Goal: Information Seeking & Learning: Learn about a topic

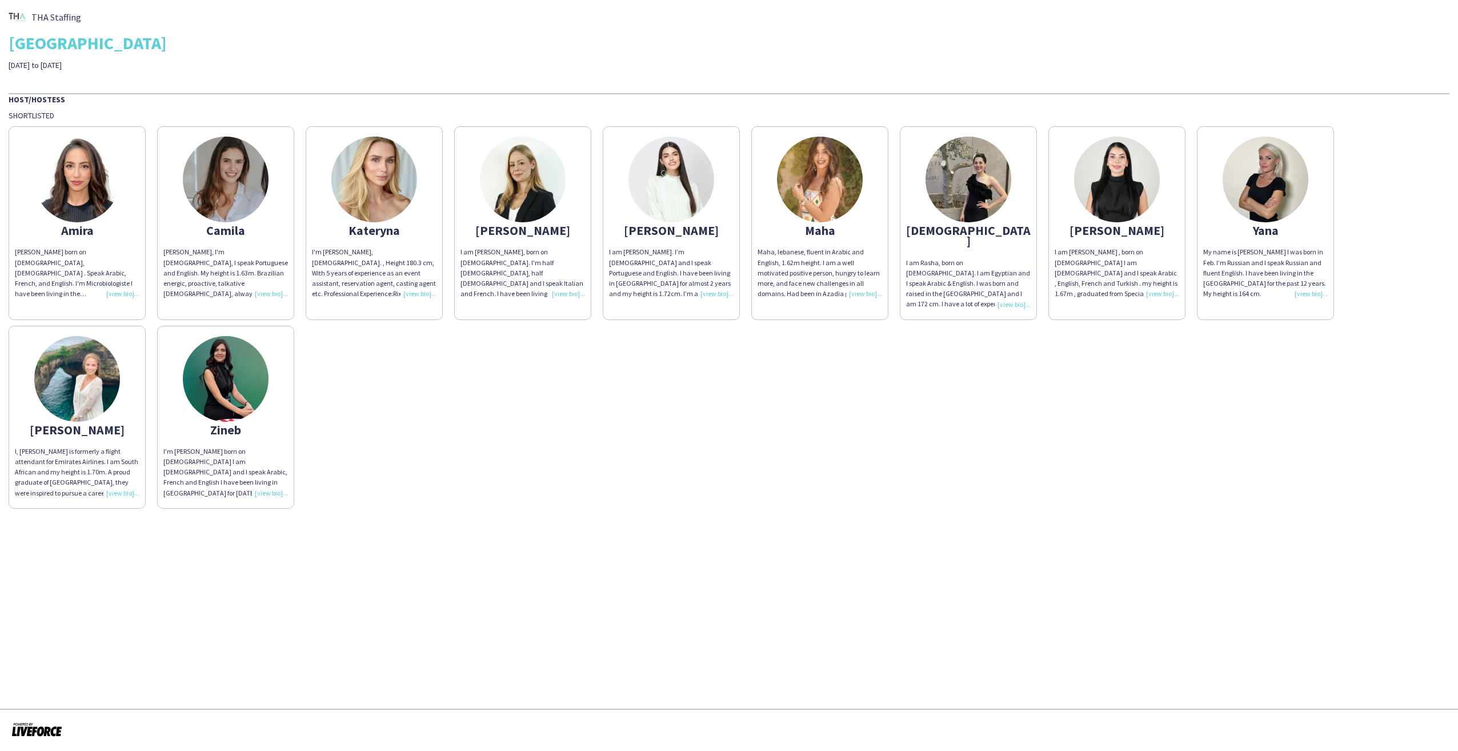
click at [849, 245] on app-share-pages-crew-card "[PERSON_NAME], [DEMOGRAPHIC_DATA], fluent in Arabic and English, 1.62m height. …" at bounding box center [819, 222] width 137 height 193
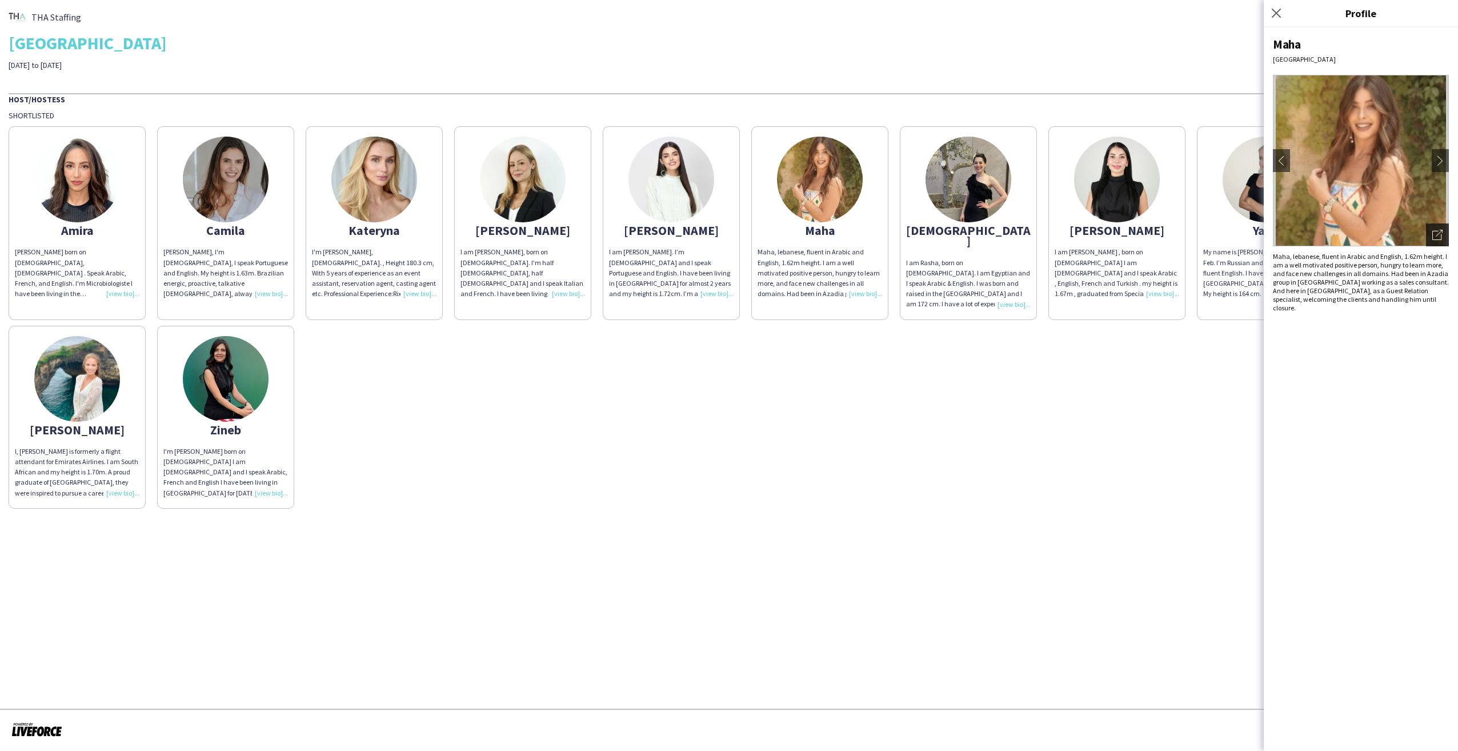
click at [1434, 233] on icon "Open photos pop-in" at bounding box center [1438, 235] width 10 height 10
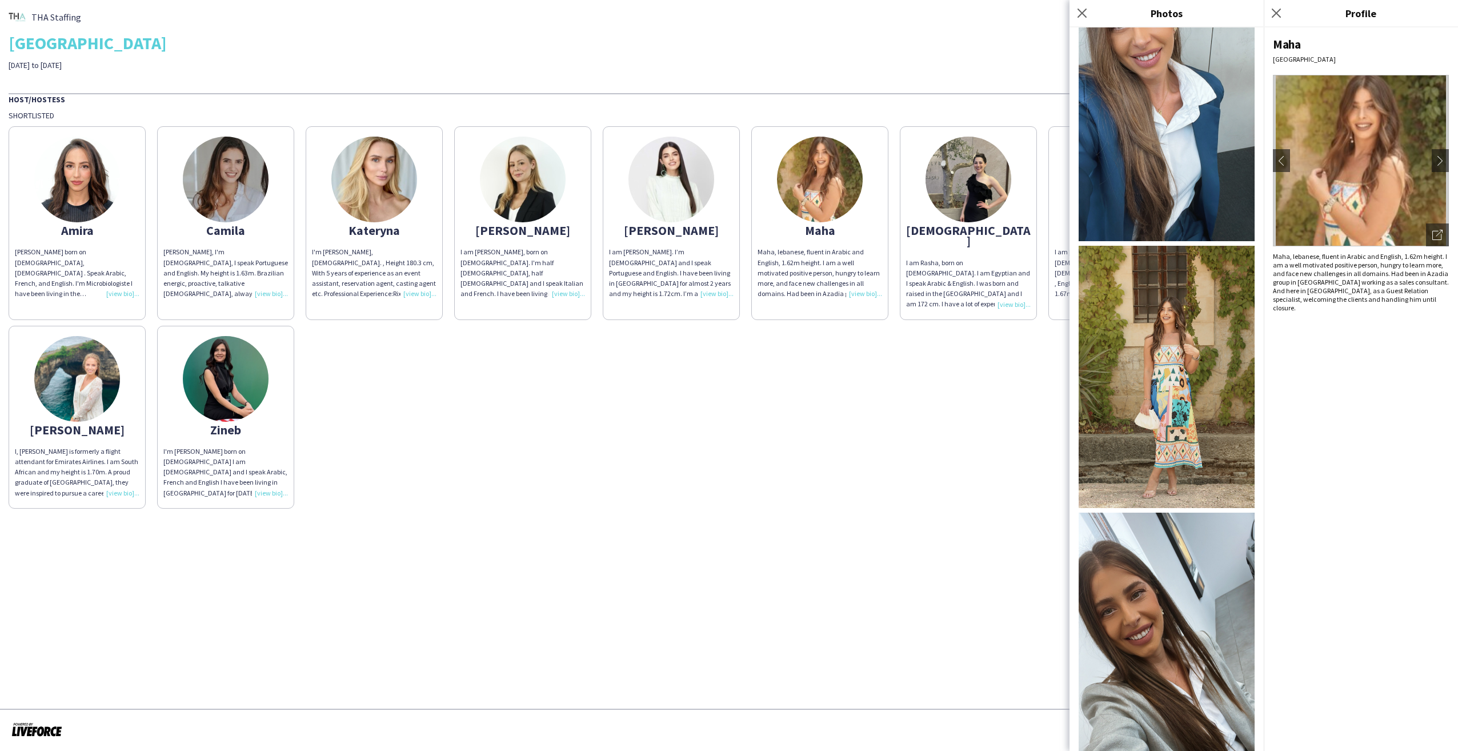
scroll to position [286, 0]
click at [1187, 343] on img at bounding box center [1167, 376] width 176 height 262
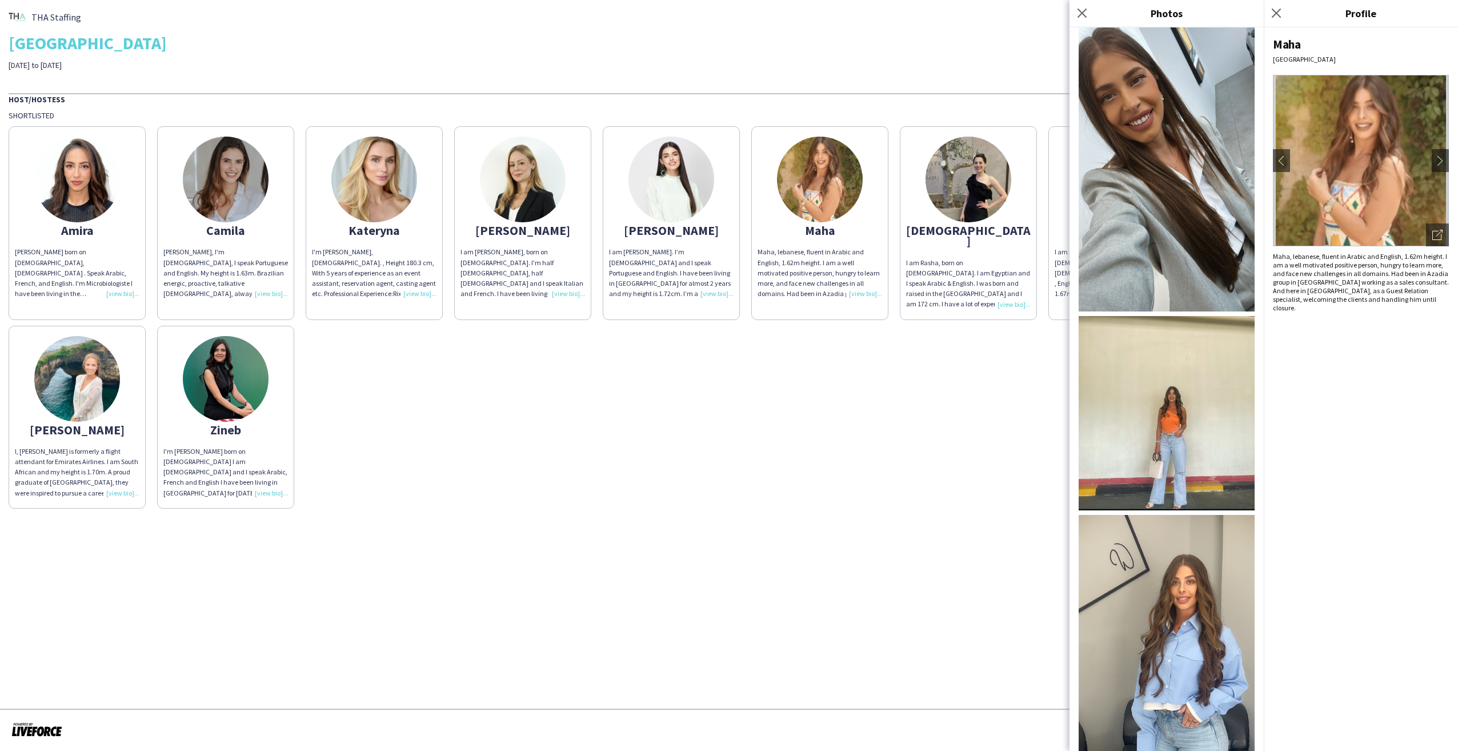
scroll to position [800, 0]
click at [1174, 381] on img at bounding box center [1167, 412] width 176 height 195
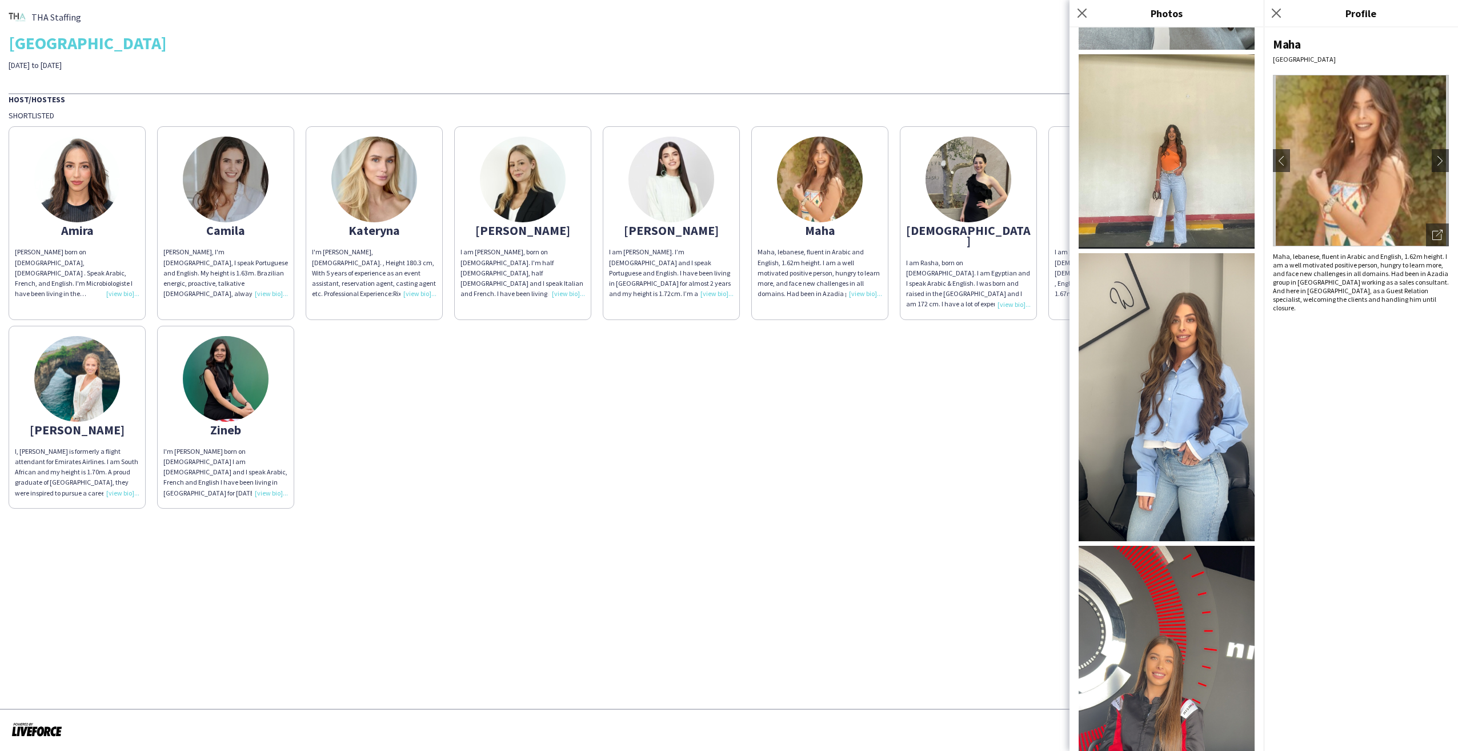
scroll to position [1078, 0]
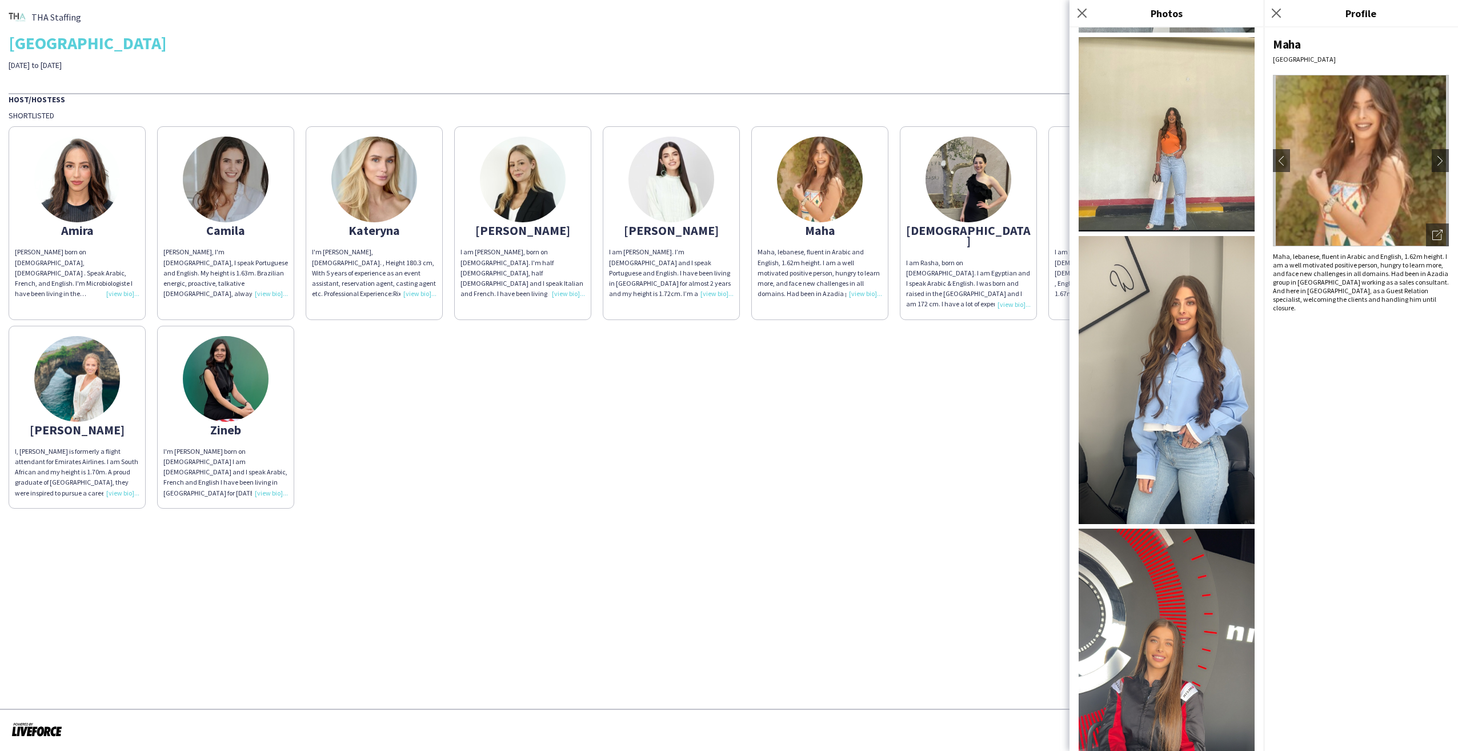
click at [1167, 312] on img at bounding box center [1167, 380] width 176 height 288
click at [1077, 14] on icon "Close pop-in" at bounding box center [1082, 12] width 11 height 11
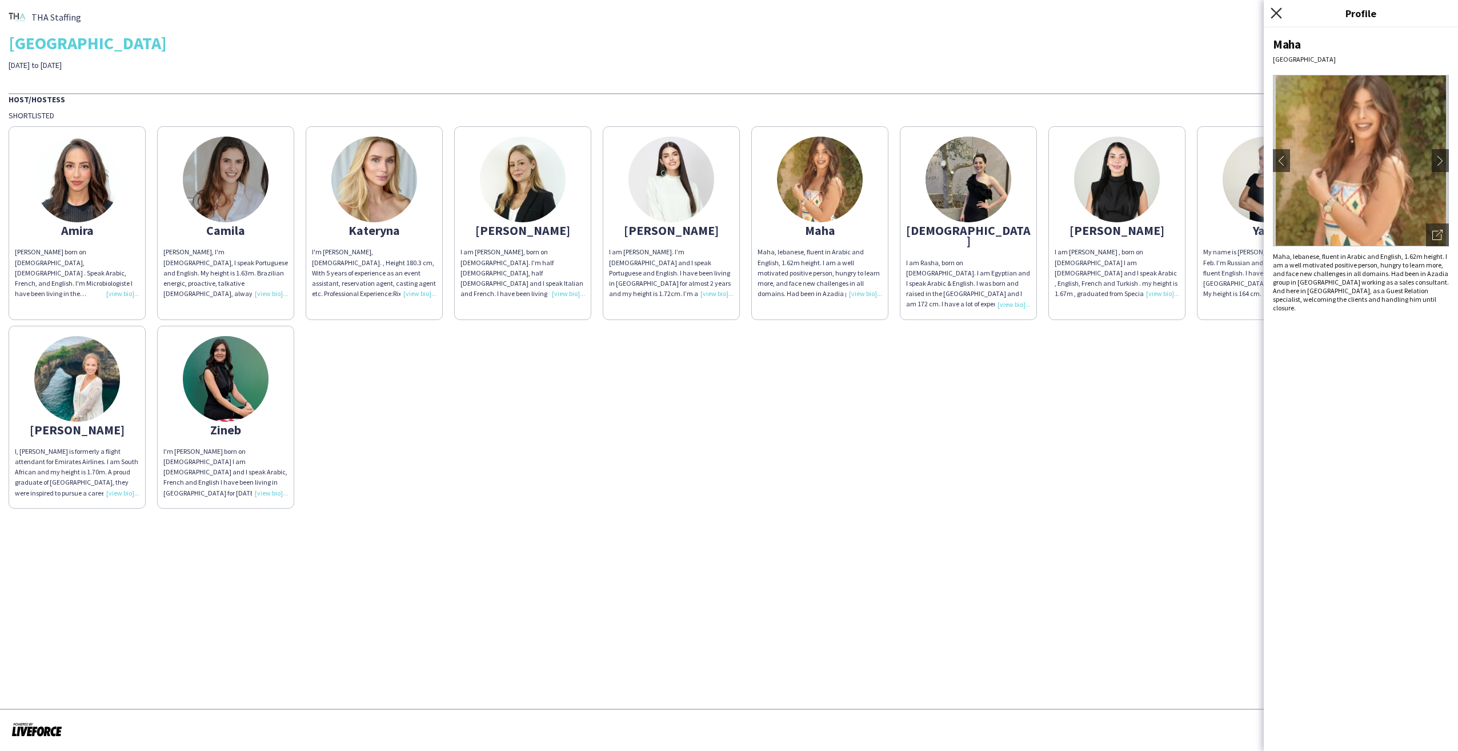
click at [1279, 7] on app-icon "Close pop-in" at bounding box center [1277, 13] width 17 height 17
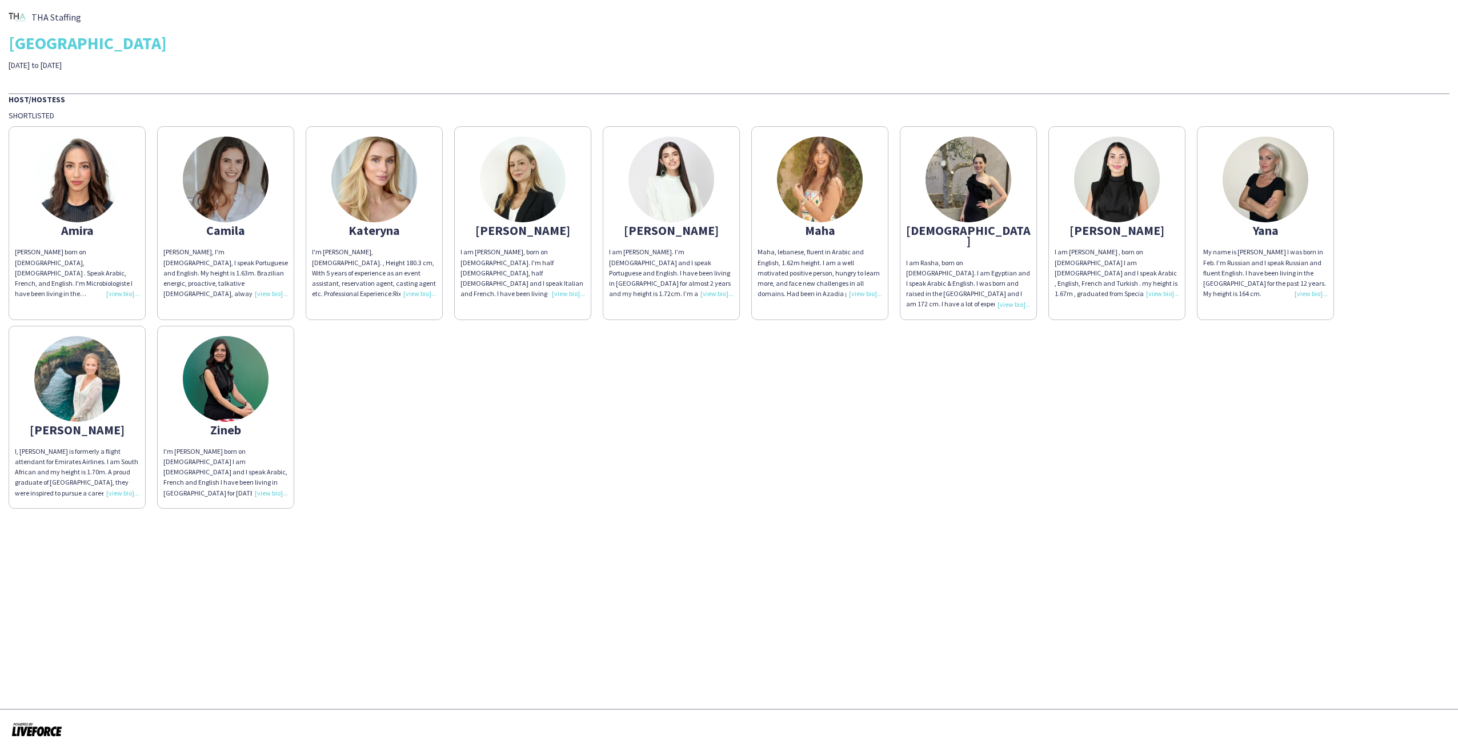
click at [1120, 185] on img at bounding box center [1117, 180] width 86 height 86
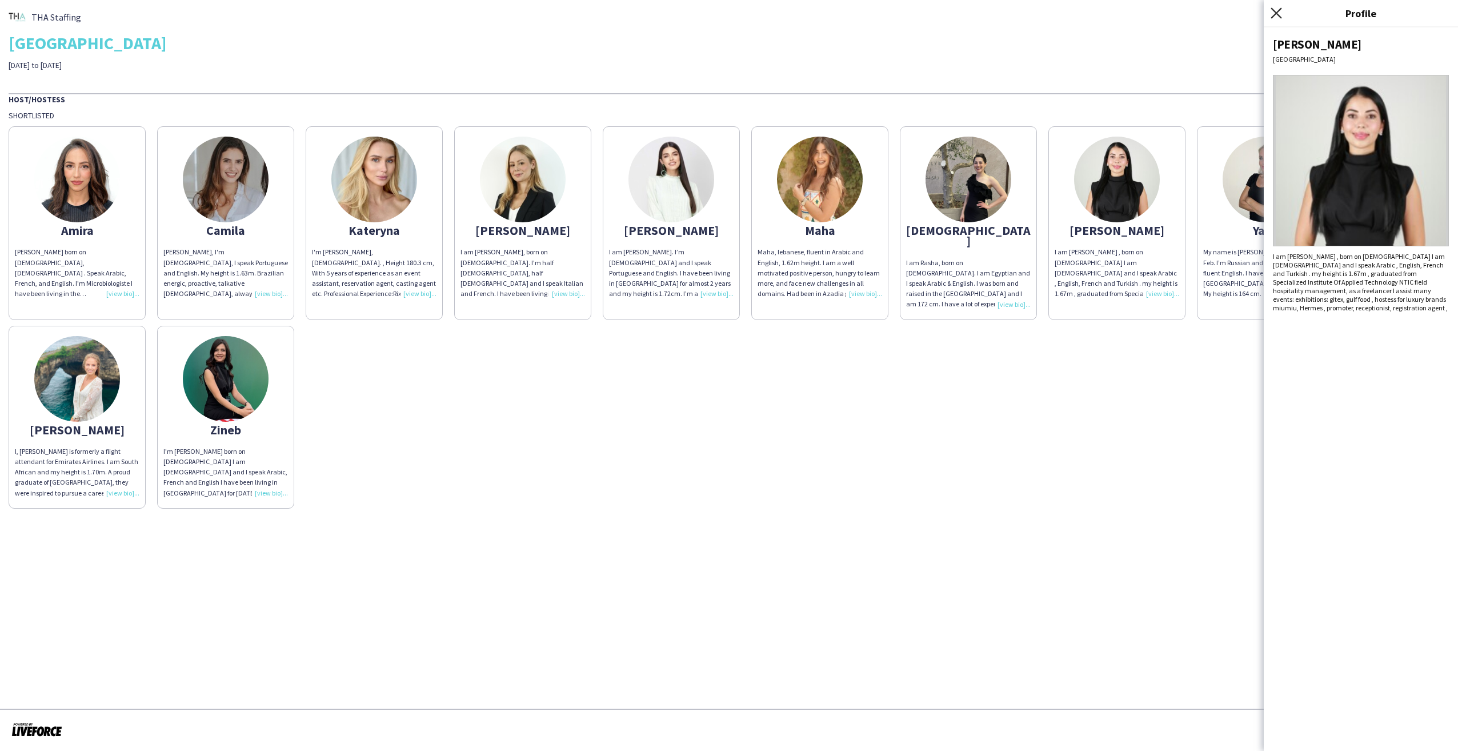
click at [1277, 9] on icon "Close pop-in" at bounding box center [1276, 12] width 11 height 11
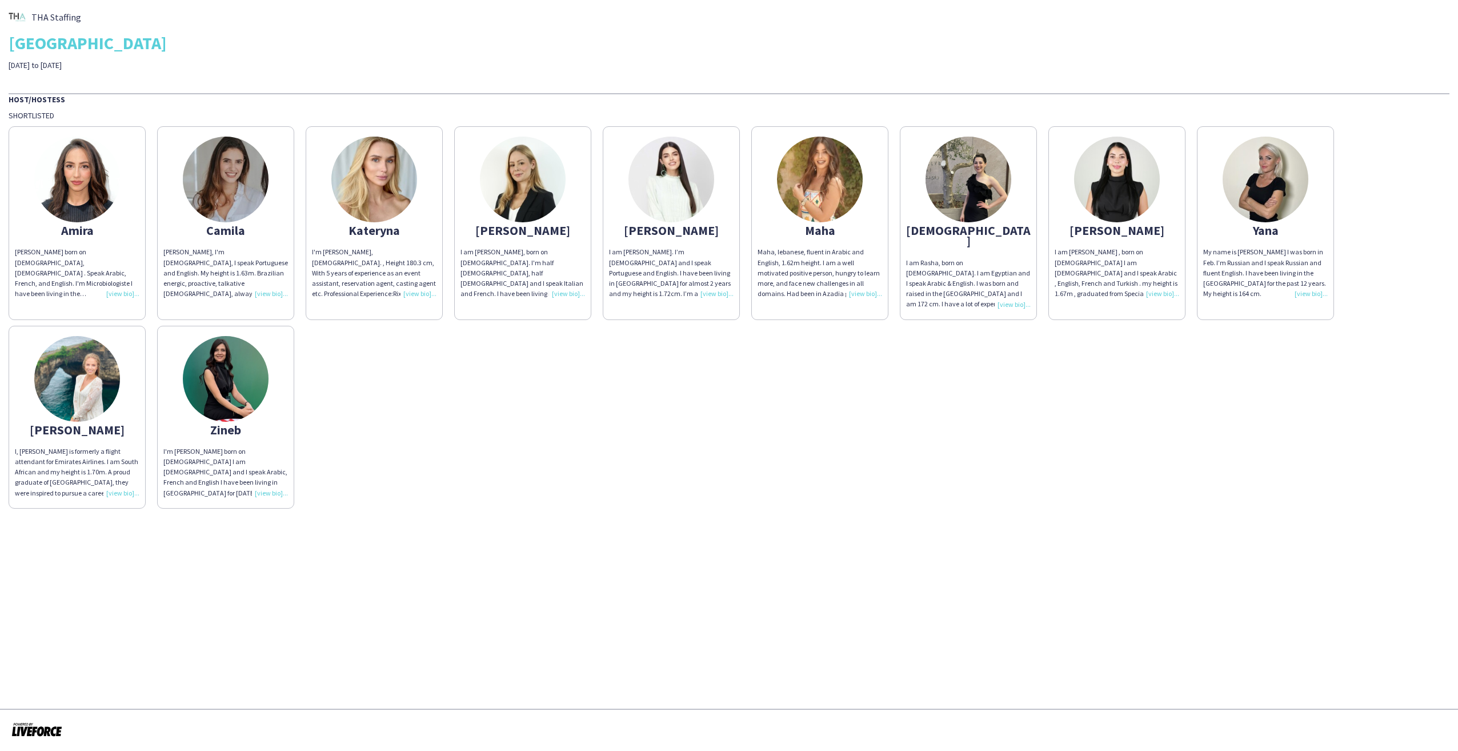
click at [72, 200] on img at bounding box center [77, 180] width 86 height 86
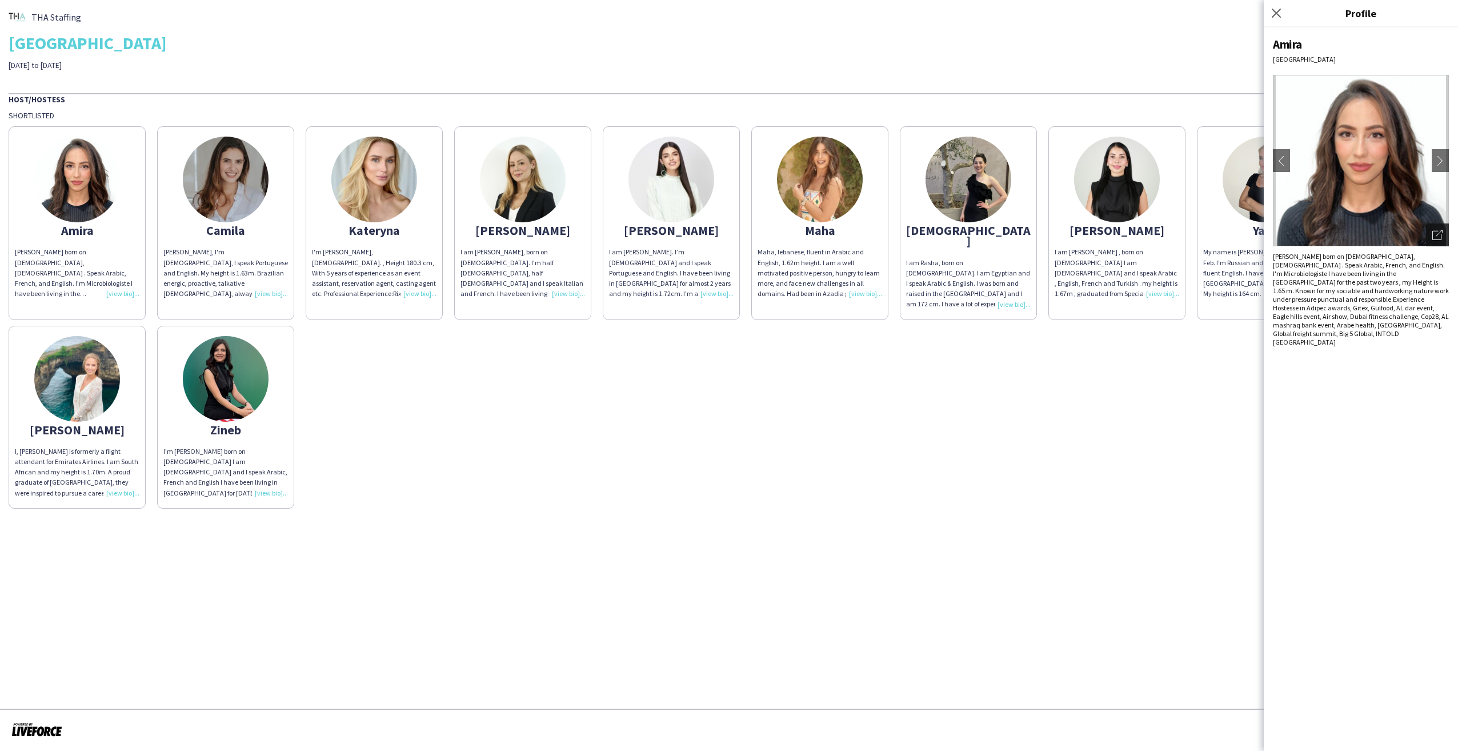
click at [1437, 236] on icon "Open photos pop-in" at bounding box center [1438, 235] width 10 height 10
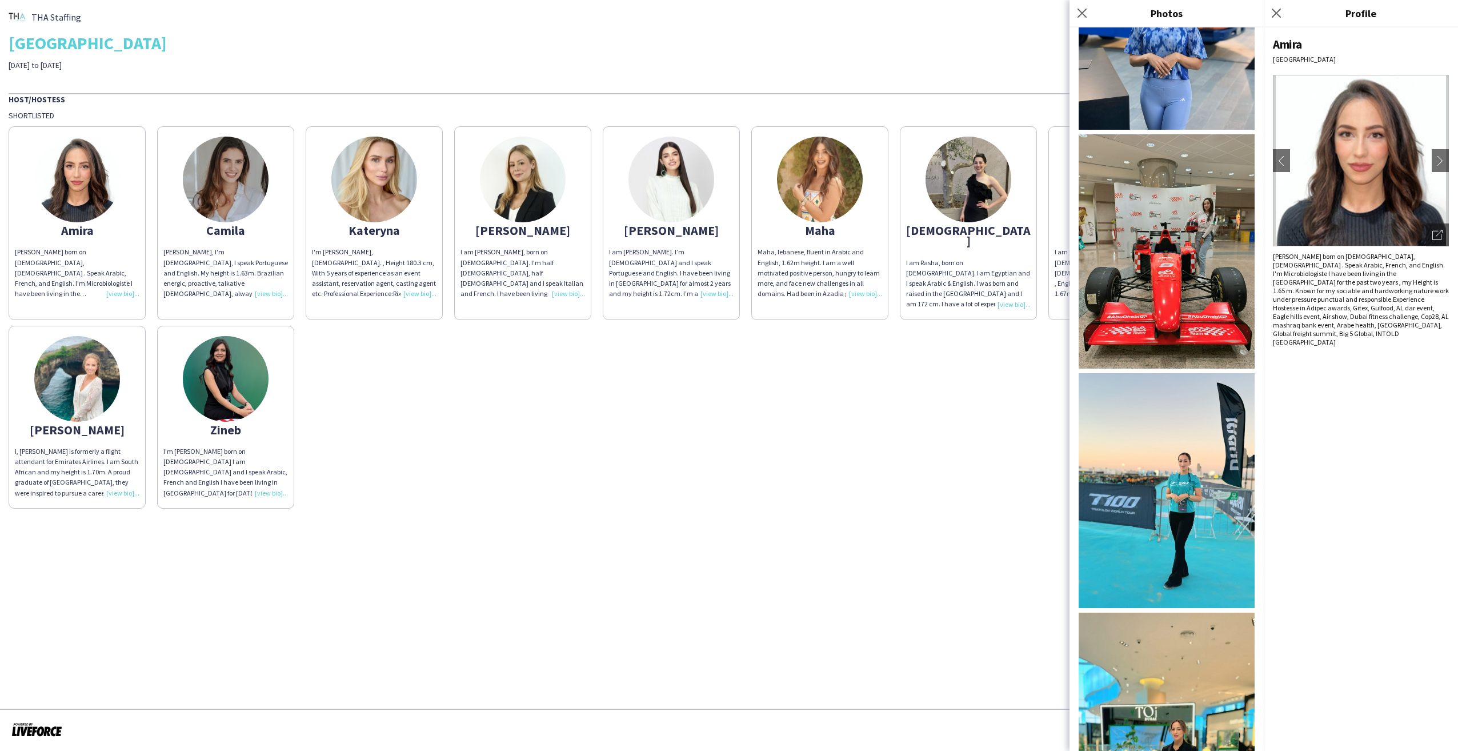
scroll to position [343, 0]
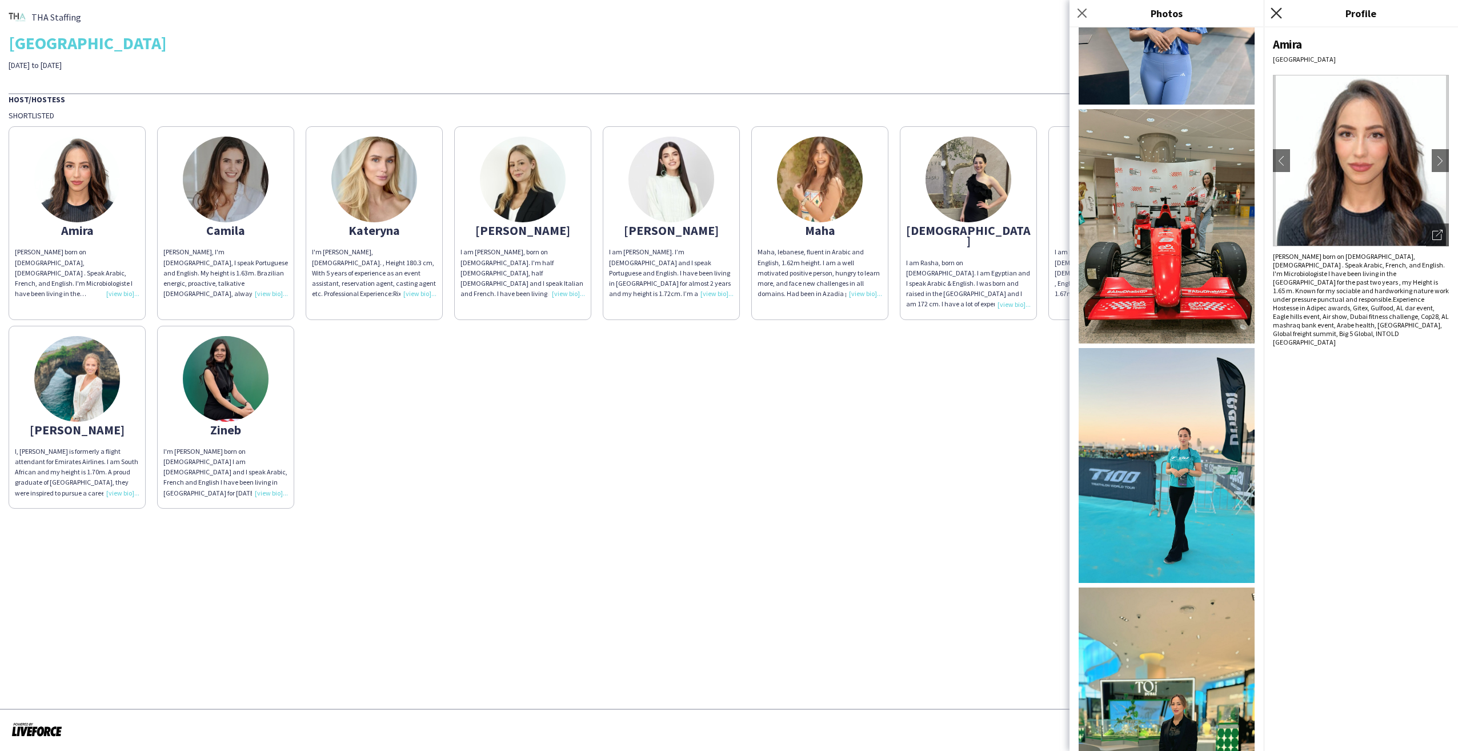
click at [1278, 10] on icon "Close pop-in" at bounding box center [1276, 12] width 11 height 11
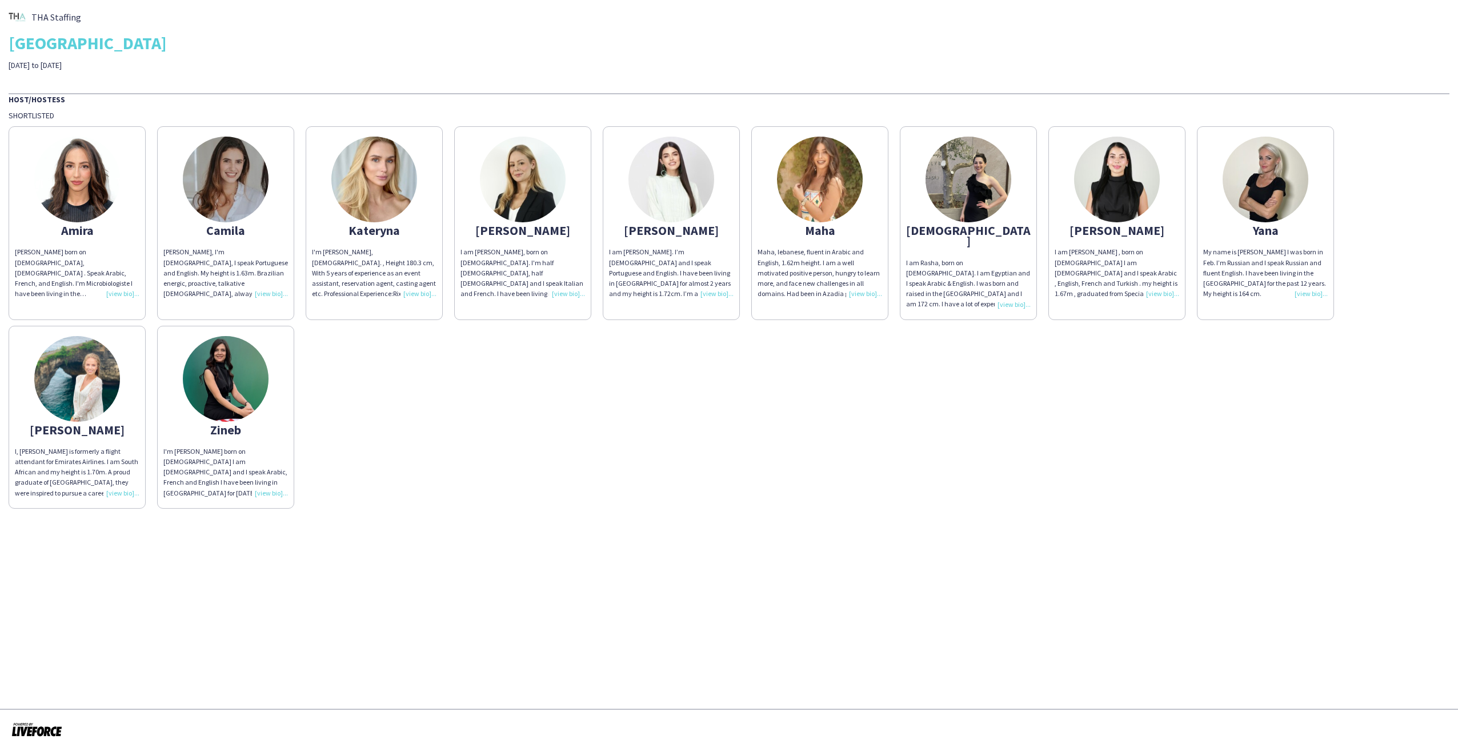
click at [105, 375] on img at bounding box center [77, 379] width 86 height 86
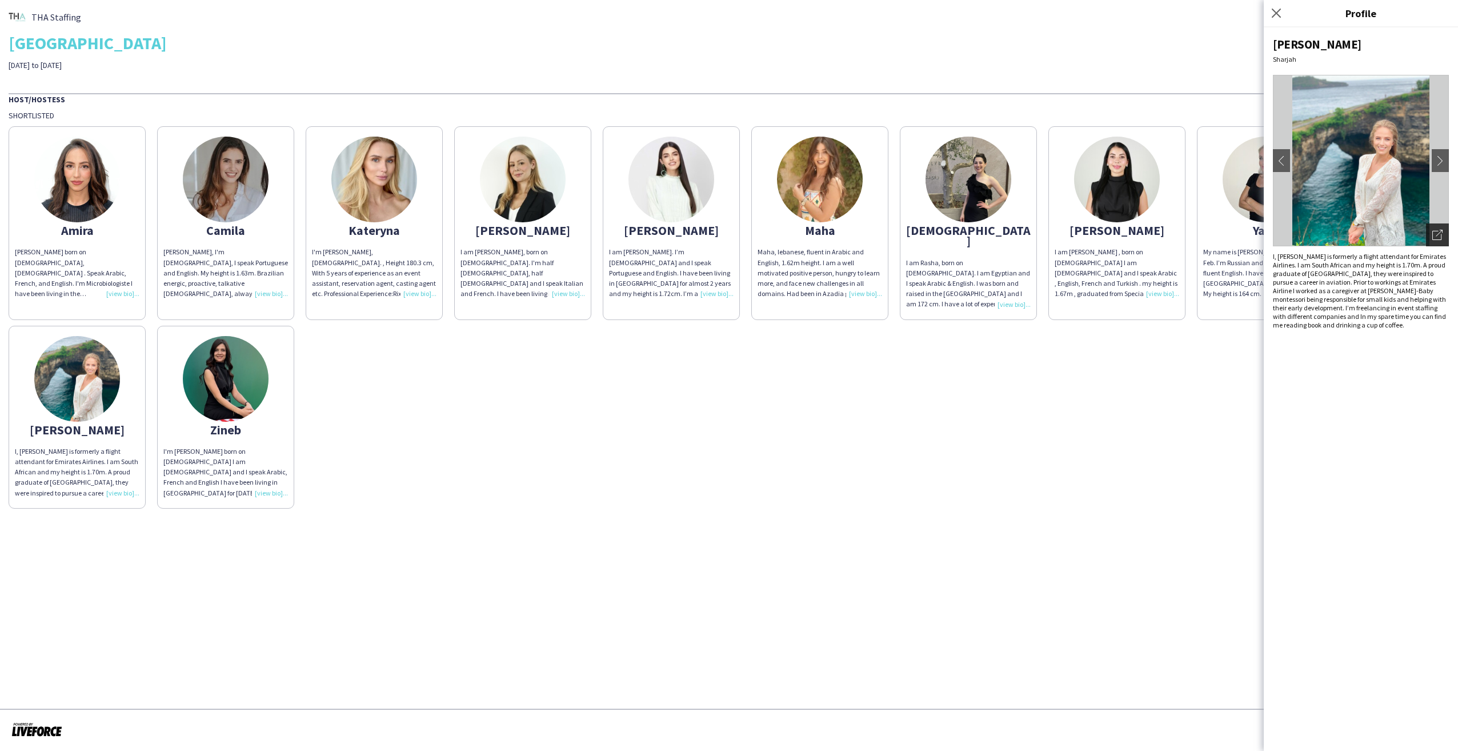
click at [1435, 236] on icon "Open photos pop-in" at bounding box center [1438, 235] width 10 height 10
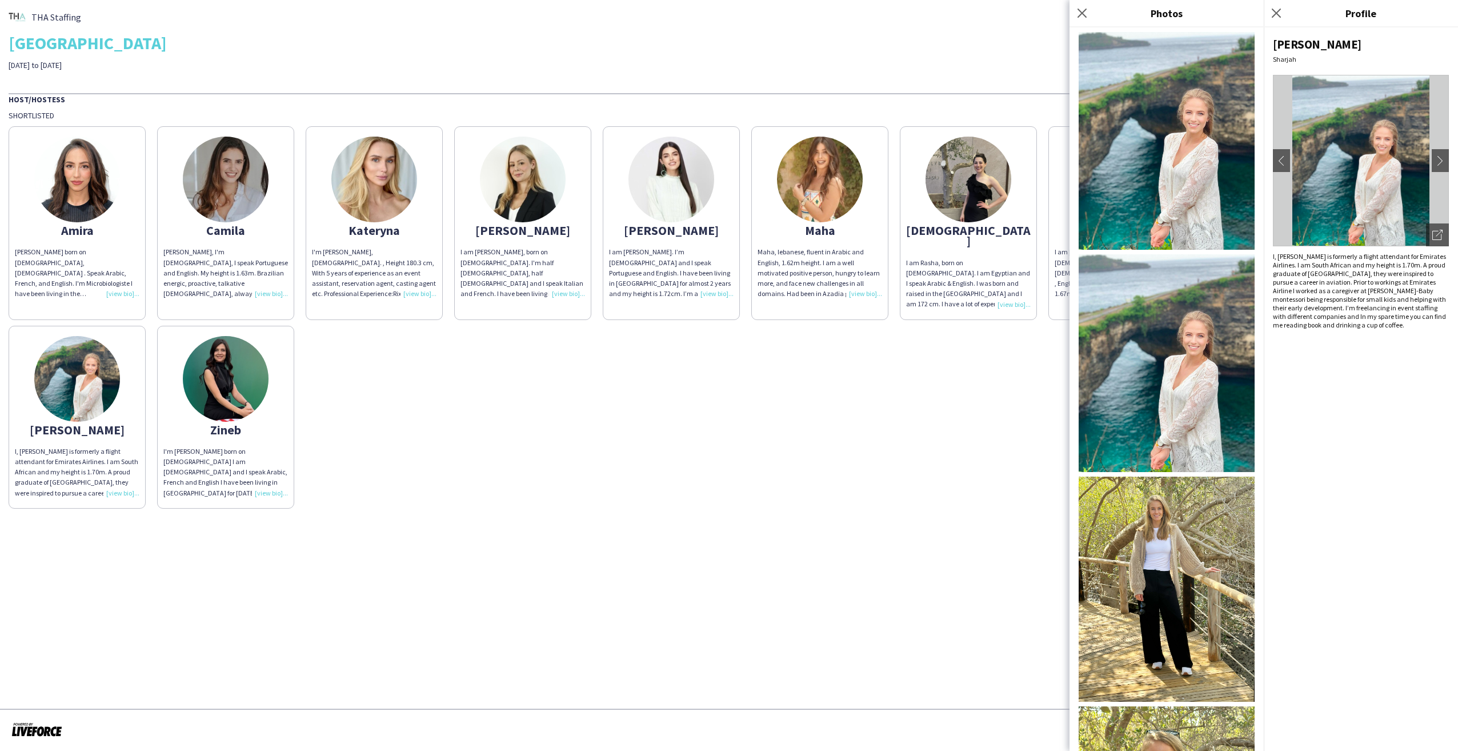
click at [1186, 151] on img at bounding box center [1167, 141] width 176 height 218
click at [1135, 542] on img at bounding box center [1167, 589] width 176 height 225
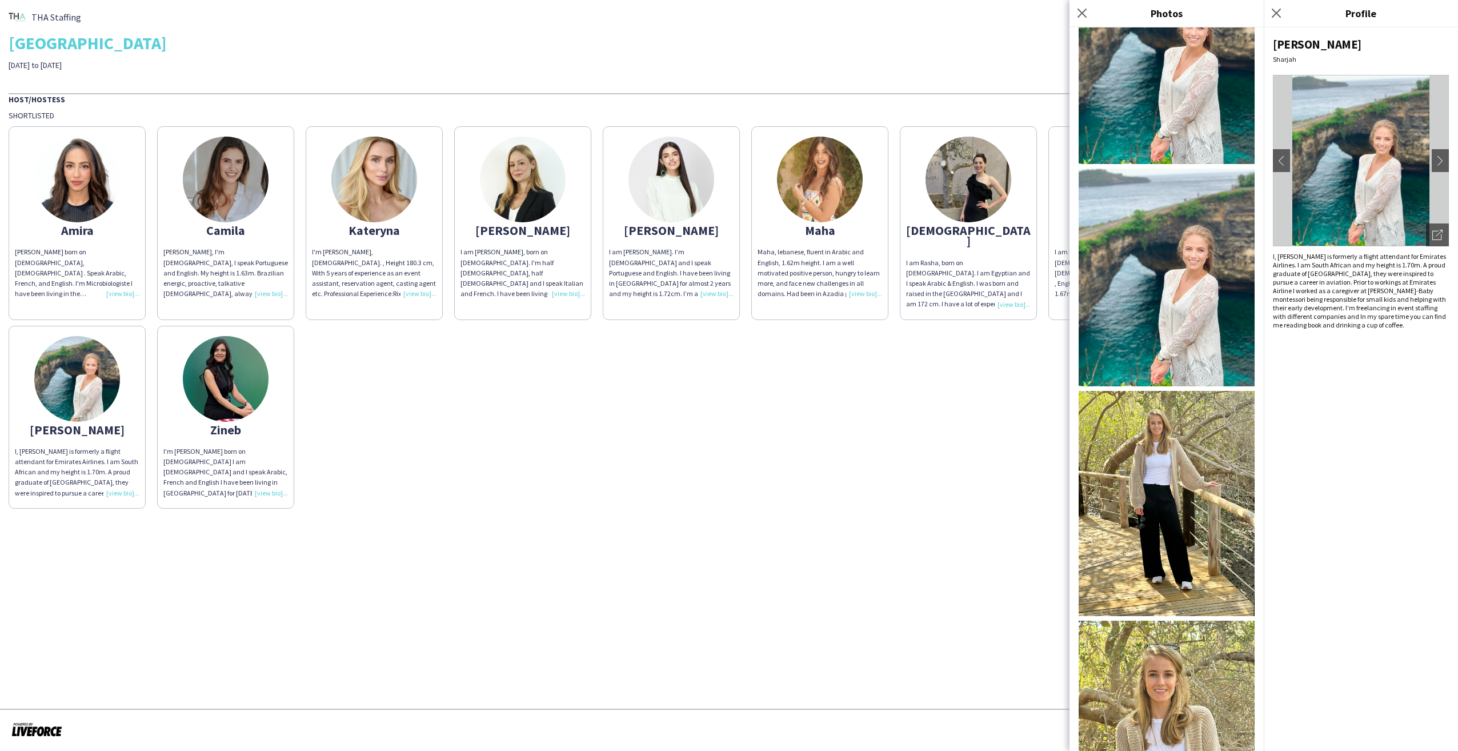
scroll to position [146, 0]
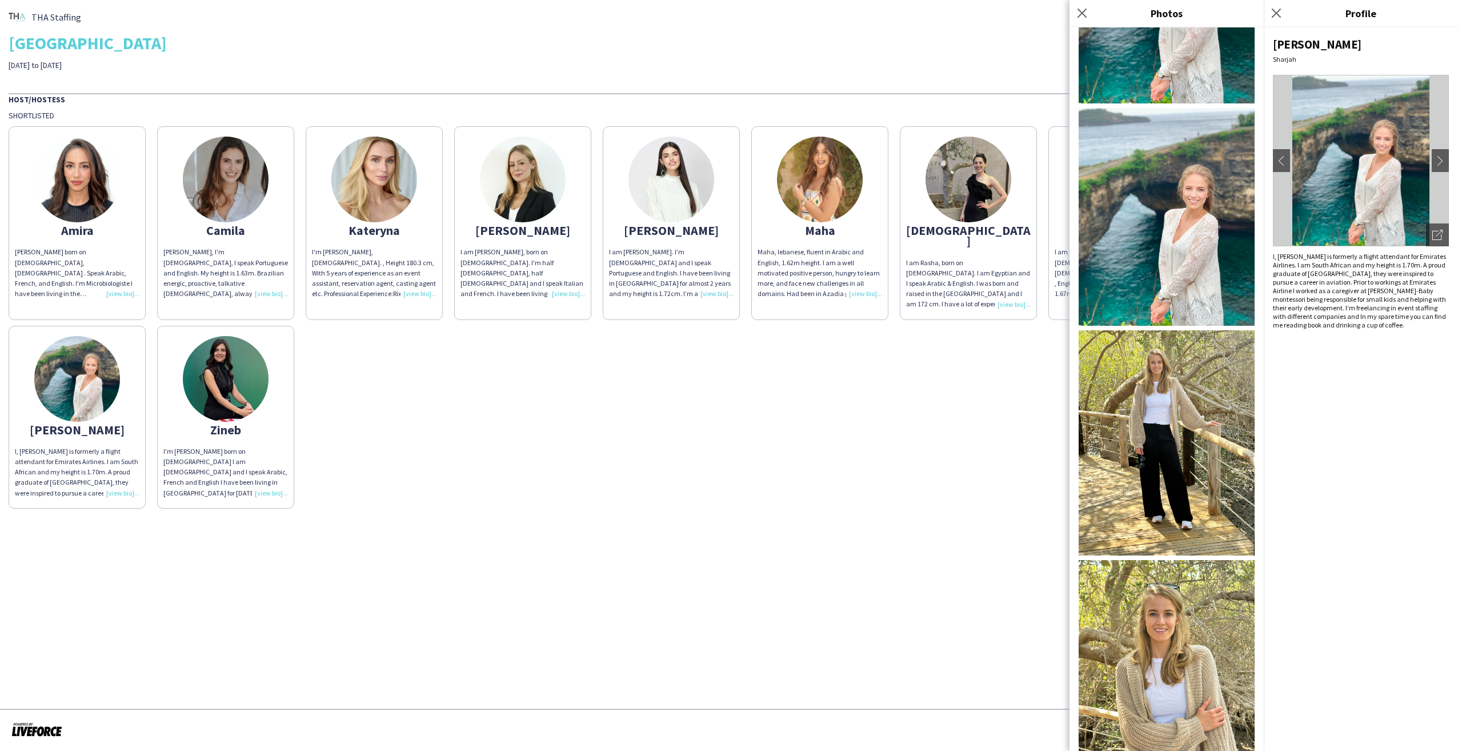
click at [1180, 629] on img at bounding box center [1167, 677] width 176 height 235
click at [1082, 9] on icon "Close pop-in" at bounding box center [1082, 12] width 11 height 11
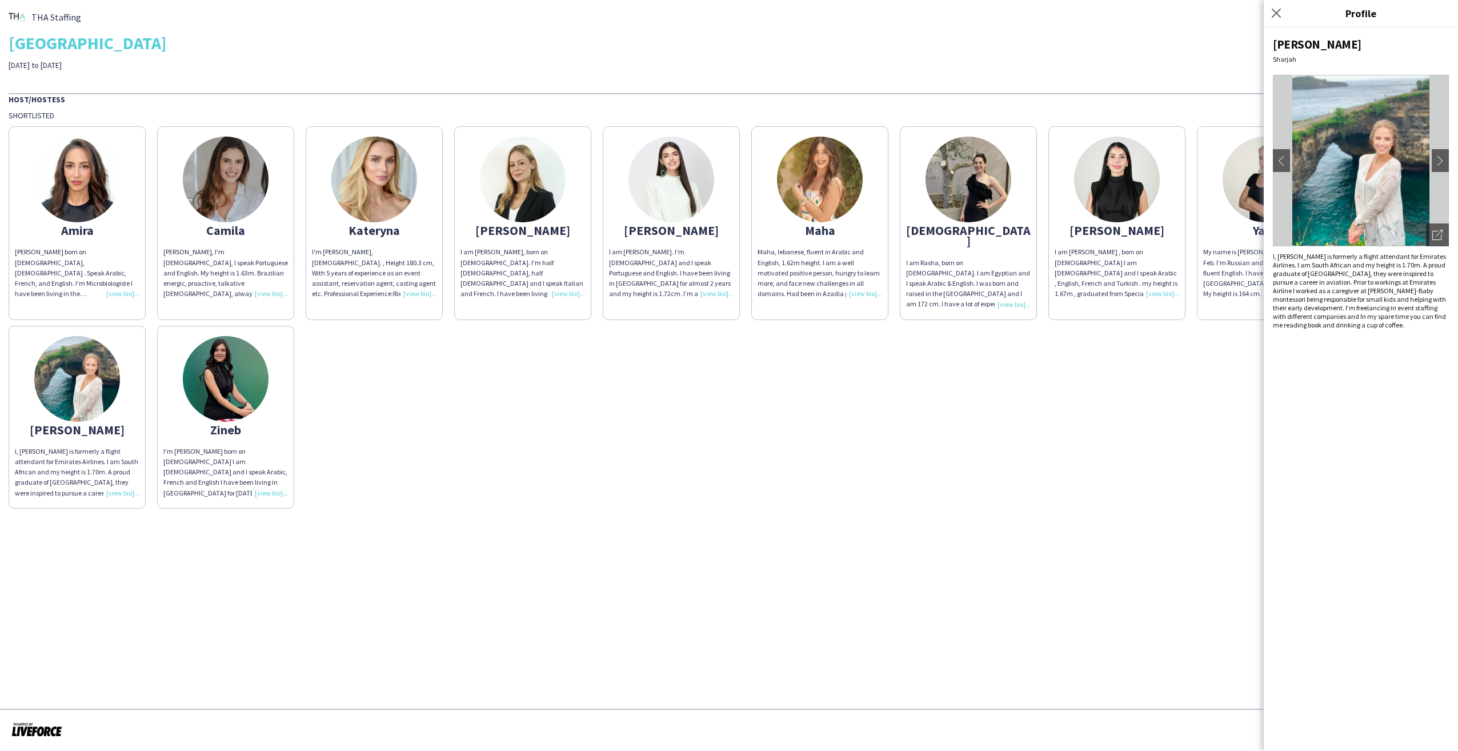
click at [227, 193] on img at bounding box center [226, 180] width 86 height 86
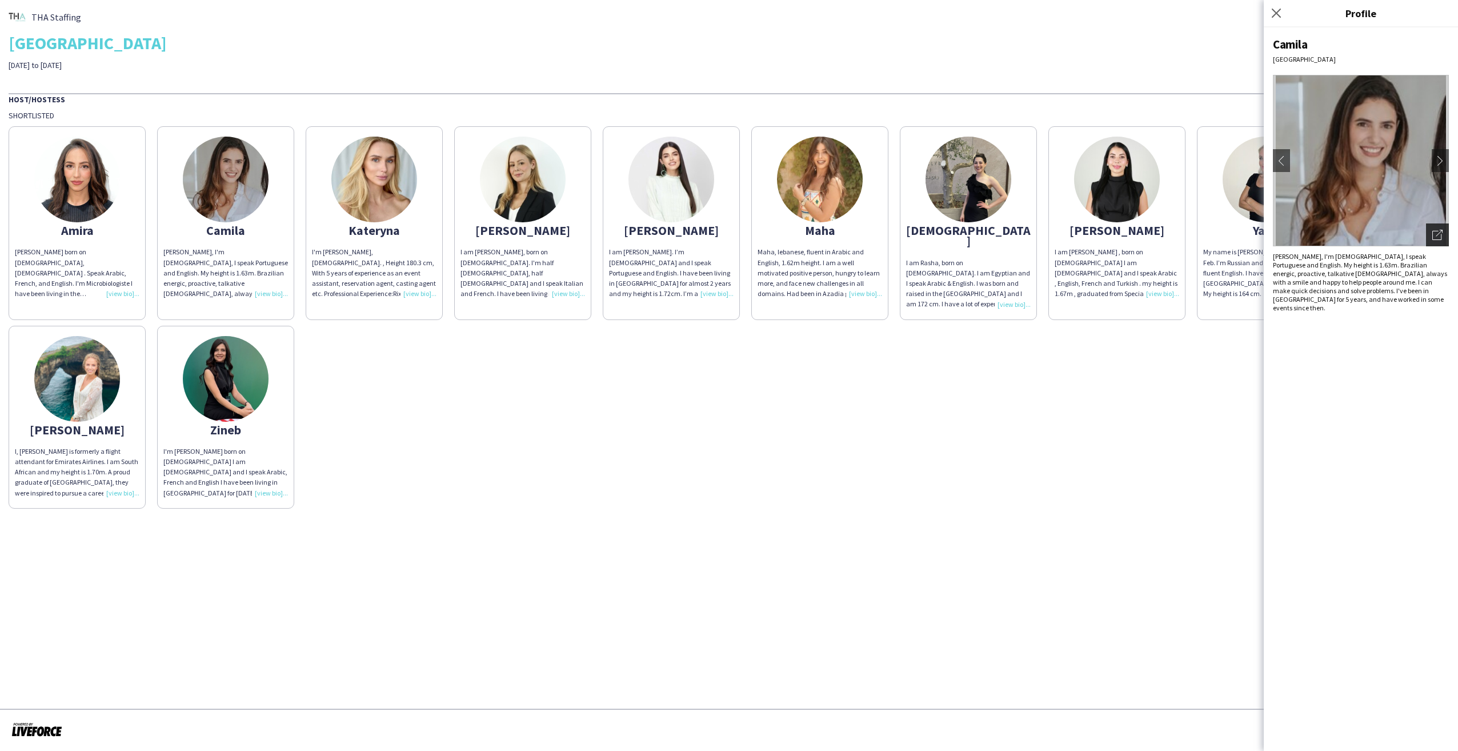
click at [1440, 236] on icon "Open photos pop-in" at bounding box center [1438, 235] width 10 height 10
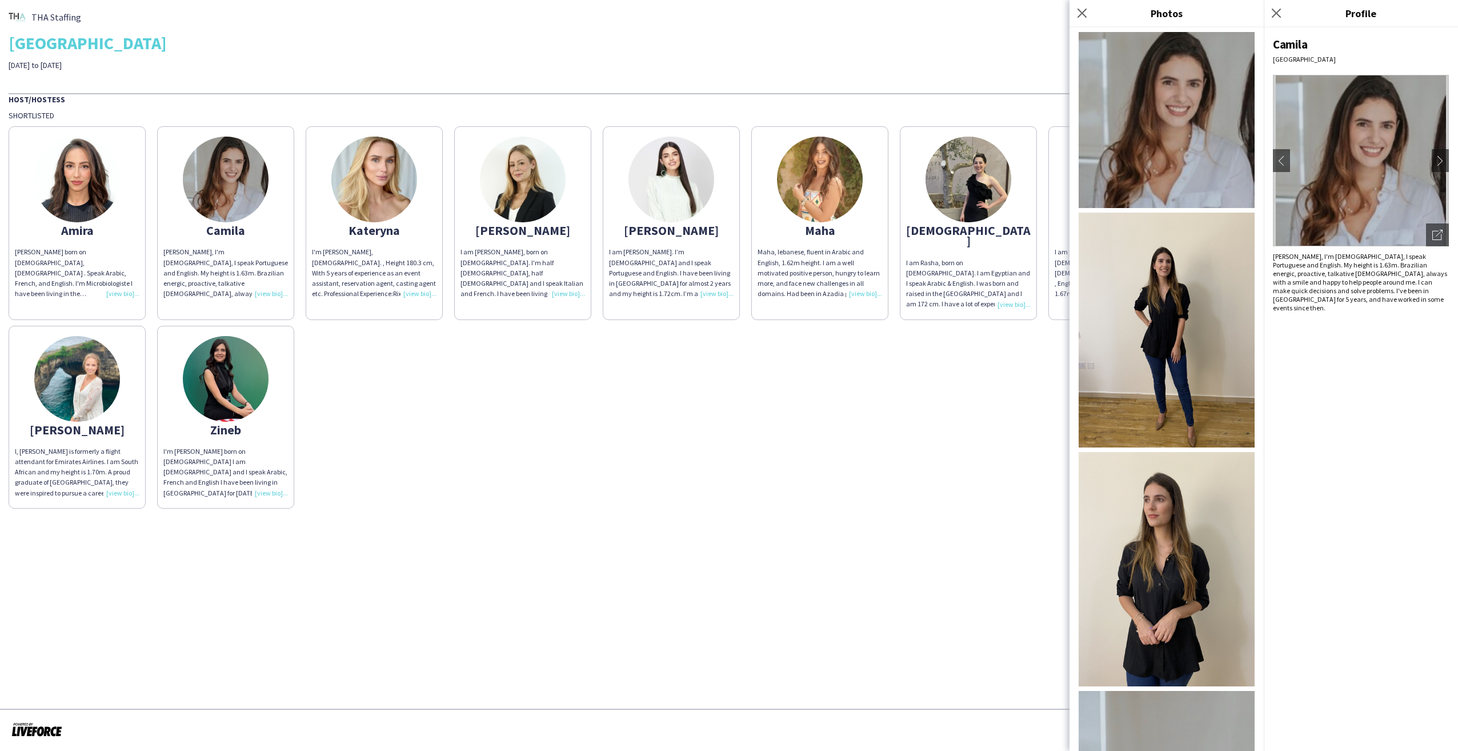
click at [1170, 294] on img at bounding box center [1167, 330] width 176 height 235
click at [203, 374] on img at bounding box center [226, 379] width 86 height 86
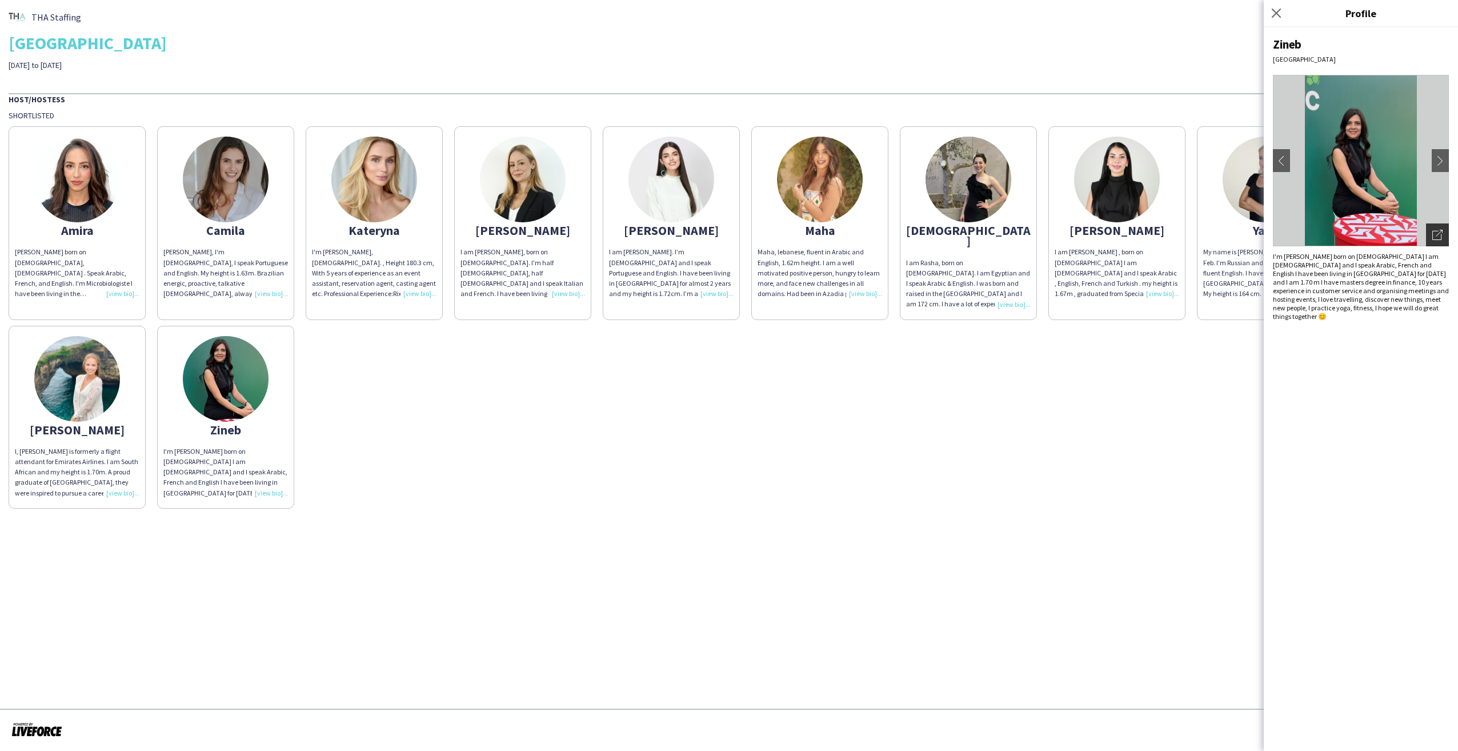
click at [1438, 241] on div "Open photos pop-in" at bounding box center [1437, 234] width 23 height 23
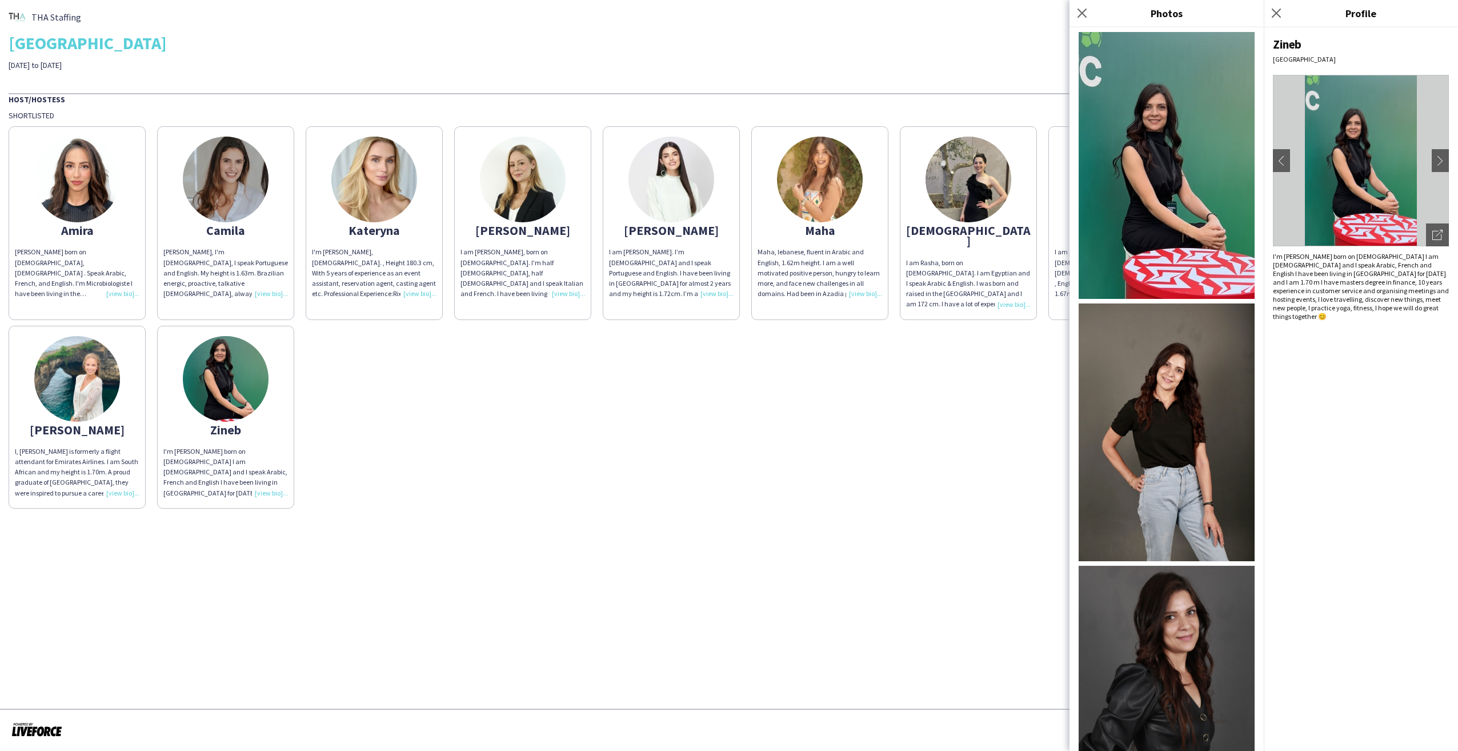
click at [1173, 421] on img at bounding box center [1167, 432] width 176 height 258
click at [1081, 13] on icon at bounding box center [1082, 12] width 11 height 11
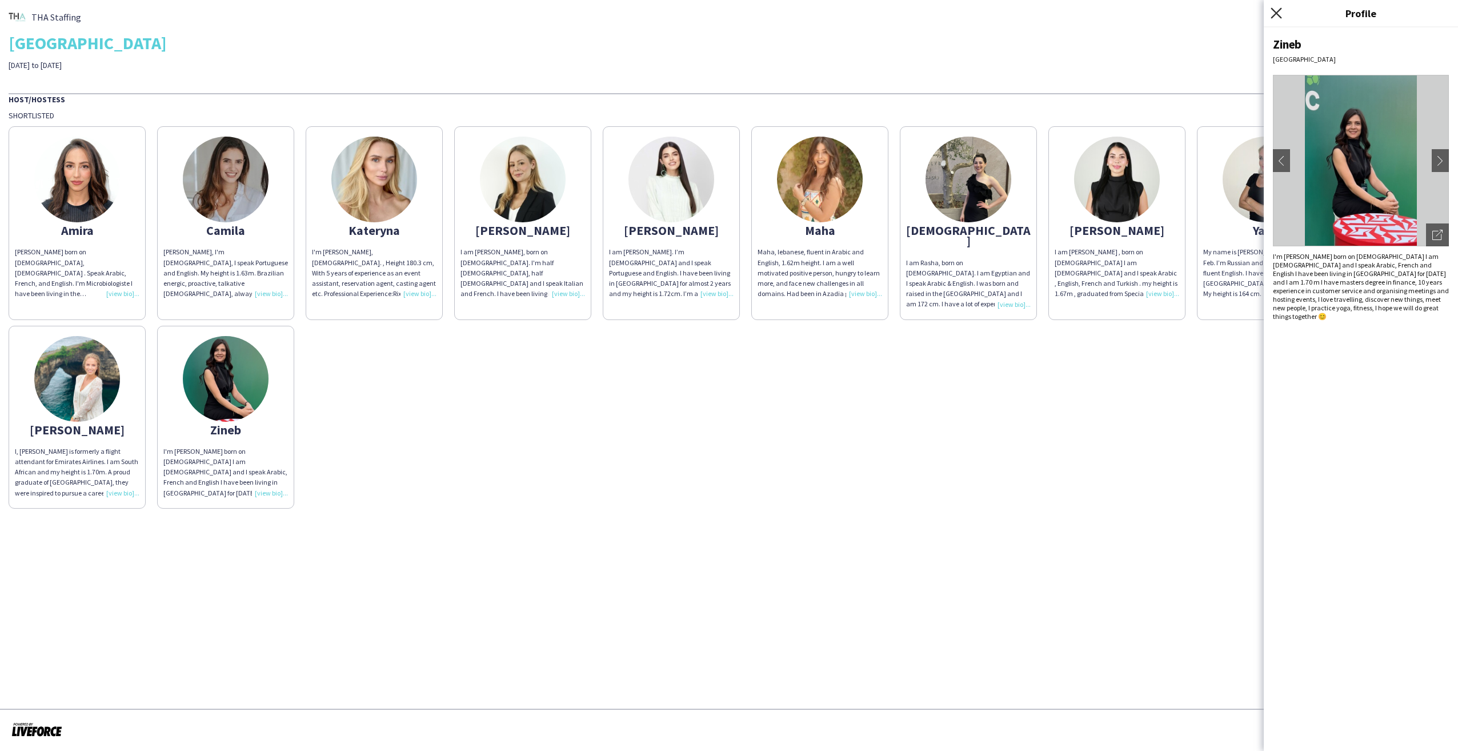
click at [1272, 15] on icon "Close pop-in" at bounding box center [1276, 12] width 11 height 11
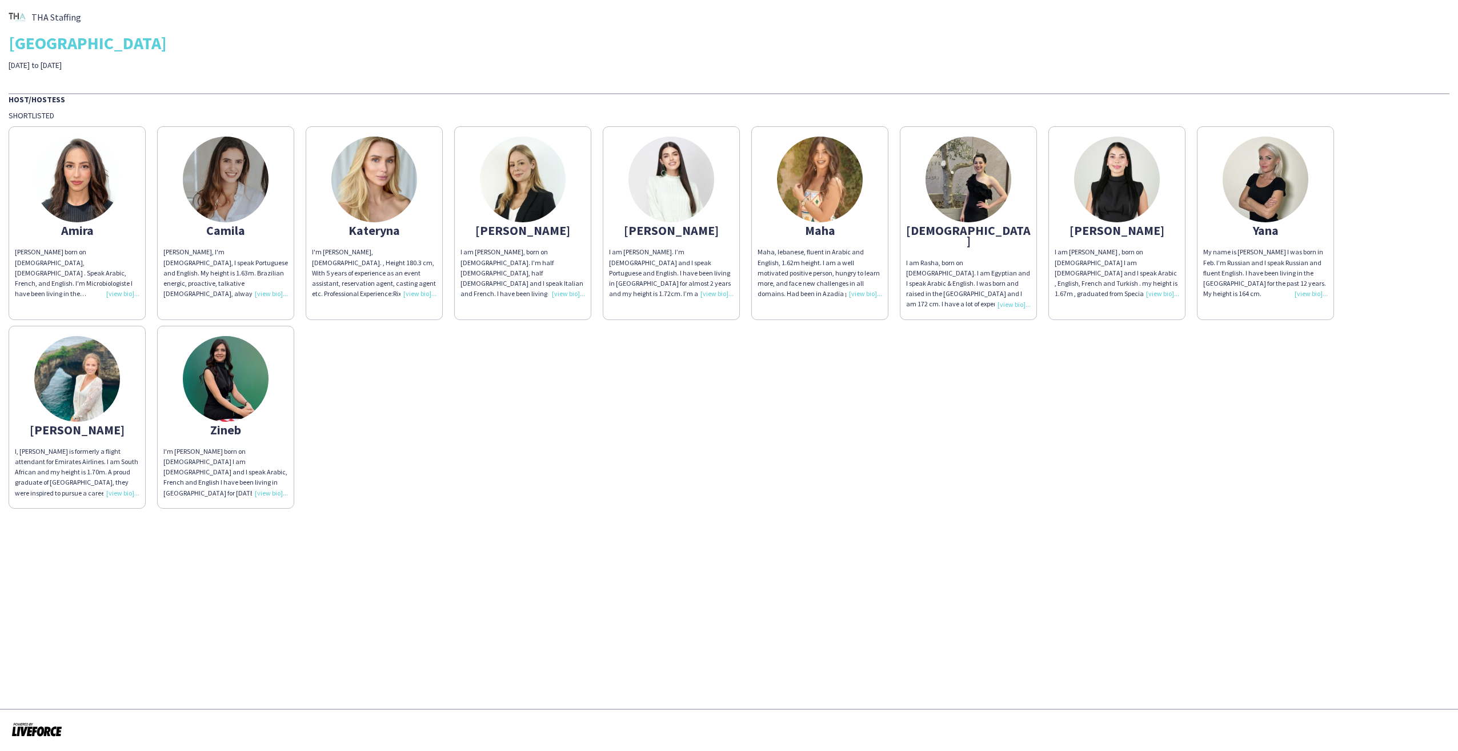
click at [522, 221] on img at bounding box center [523, 180] width 86 height 86
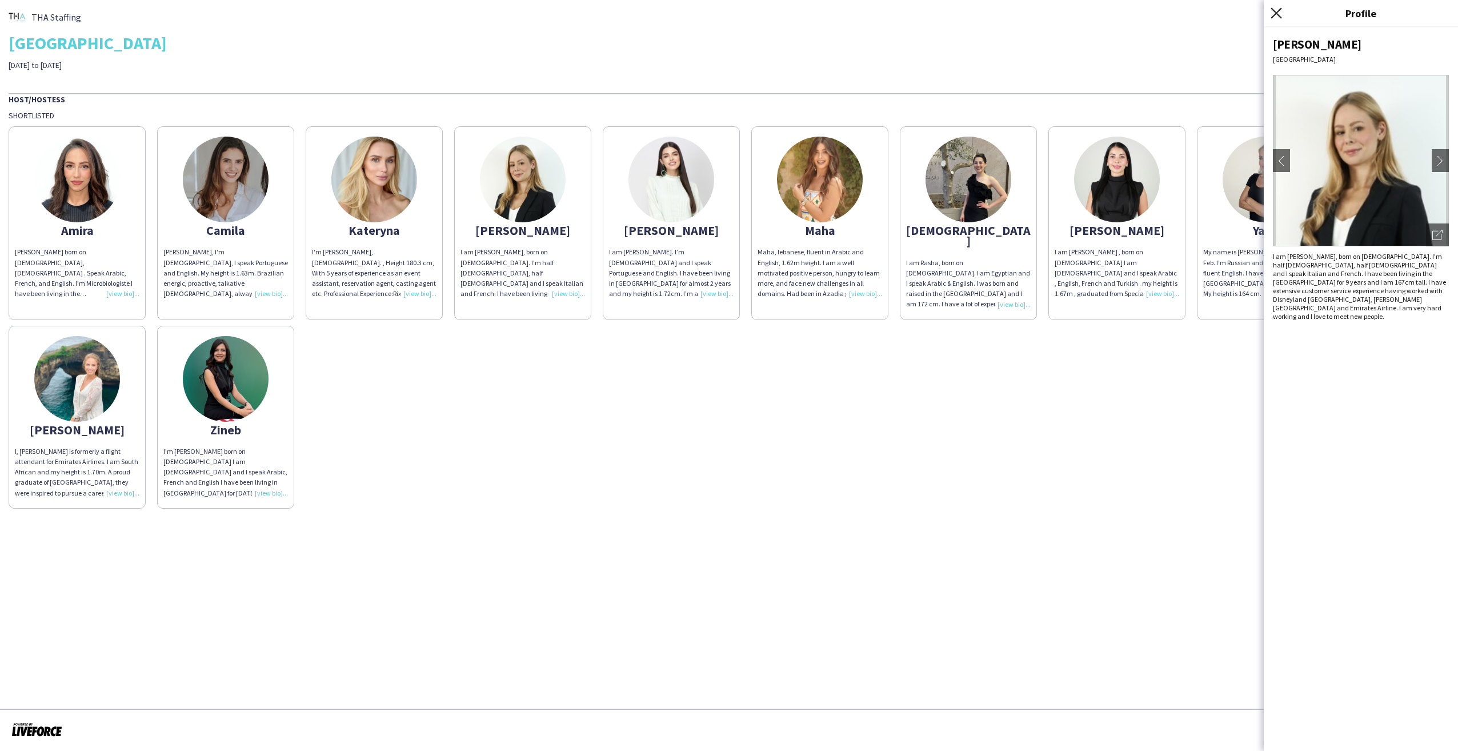
click at [1273, 9] on icon at bounding box center [1276, 12] width 11 height 11
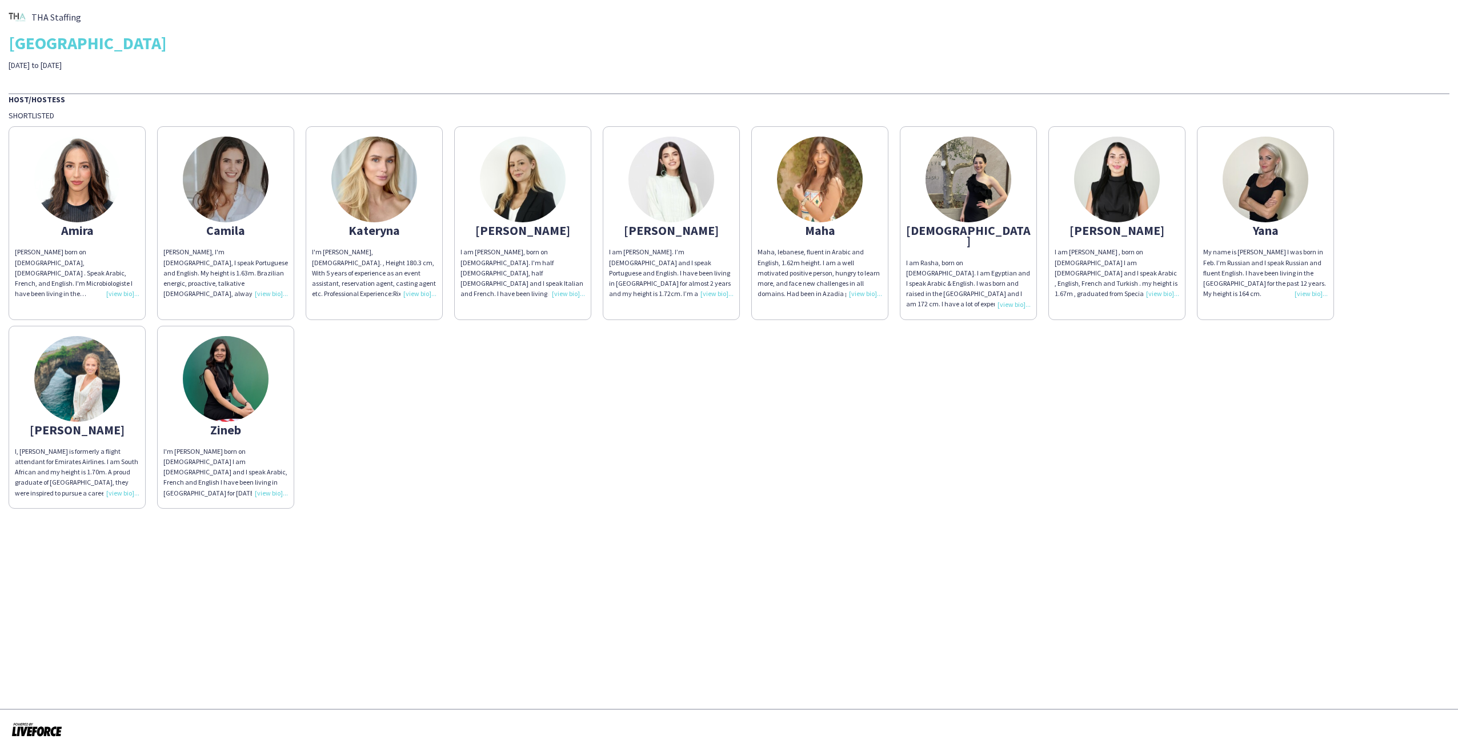
click at [119, 482] on div "I, [PERSON_NAME] is formerly a flight attendant for Emirates Airlines. I am Sou…" at bounding box center [77, 472] width 125 height 52
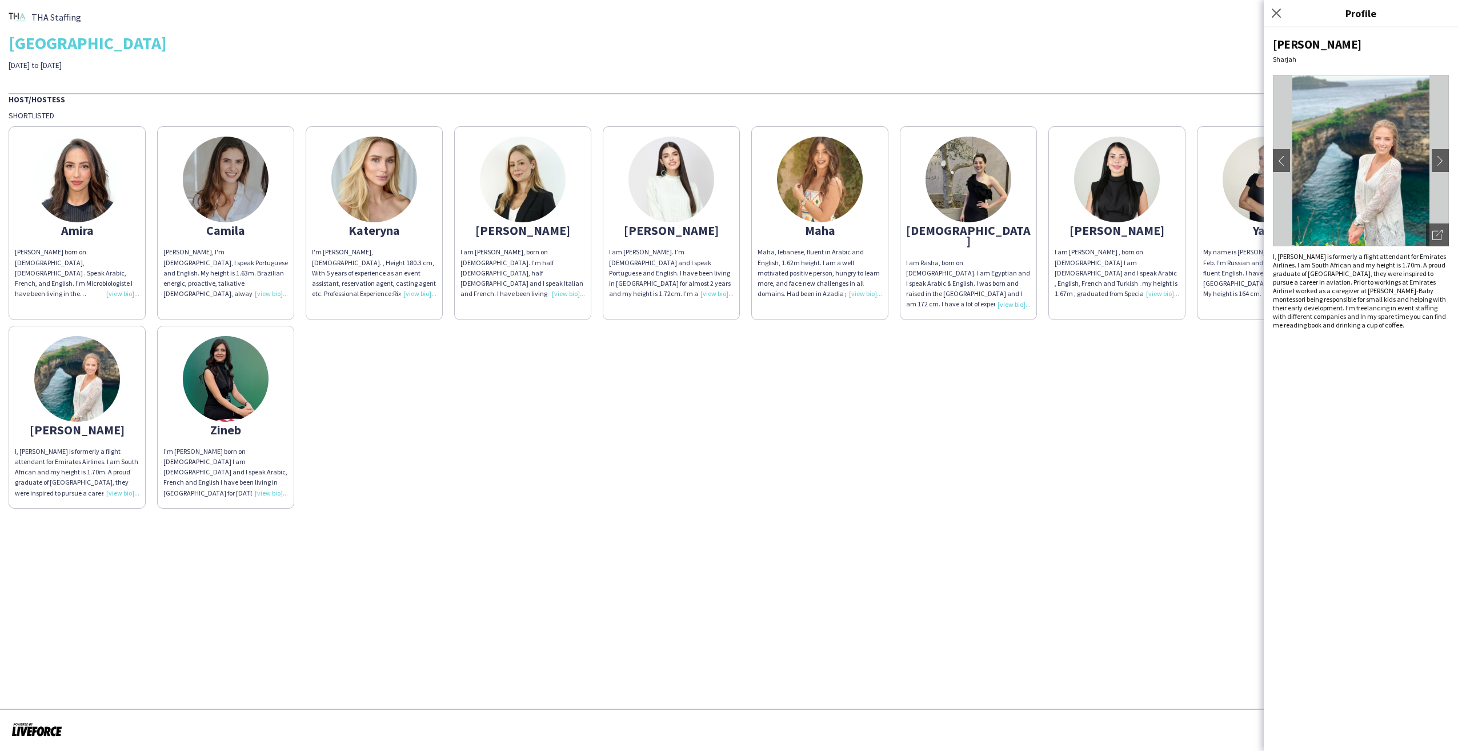
click at [1202, 434] on div "[PERSON_NAME] [PERSON_NAME] born on [DEMOGRAPHIC_DATA], [DEMOGRAPHIC_DATA] . Sp…" at bounding box center [729, 315] width 1441 height 388
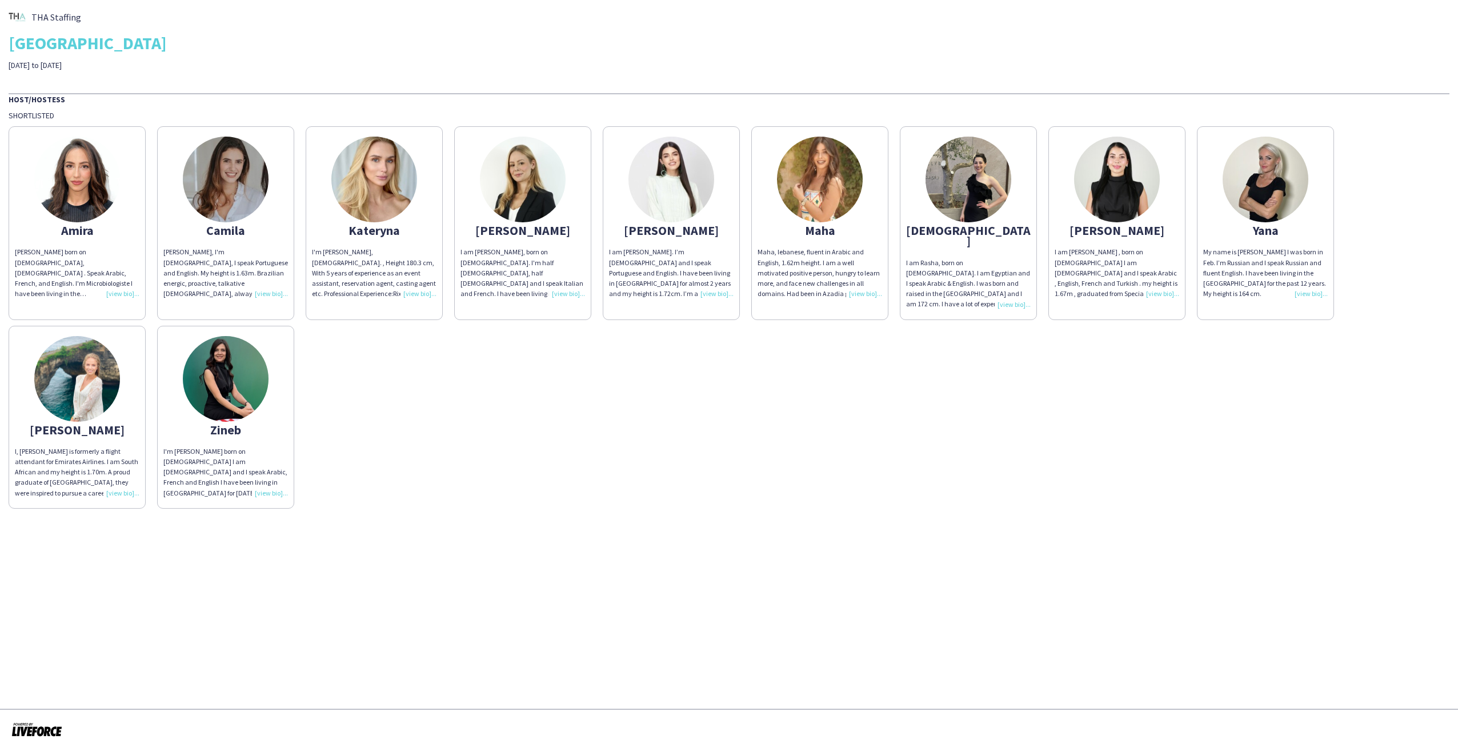
click at [967, 213] on img at bounding box center [969, 180] width 86 height 86
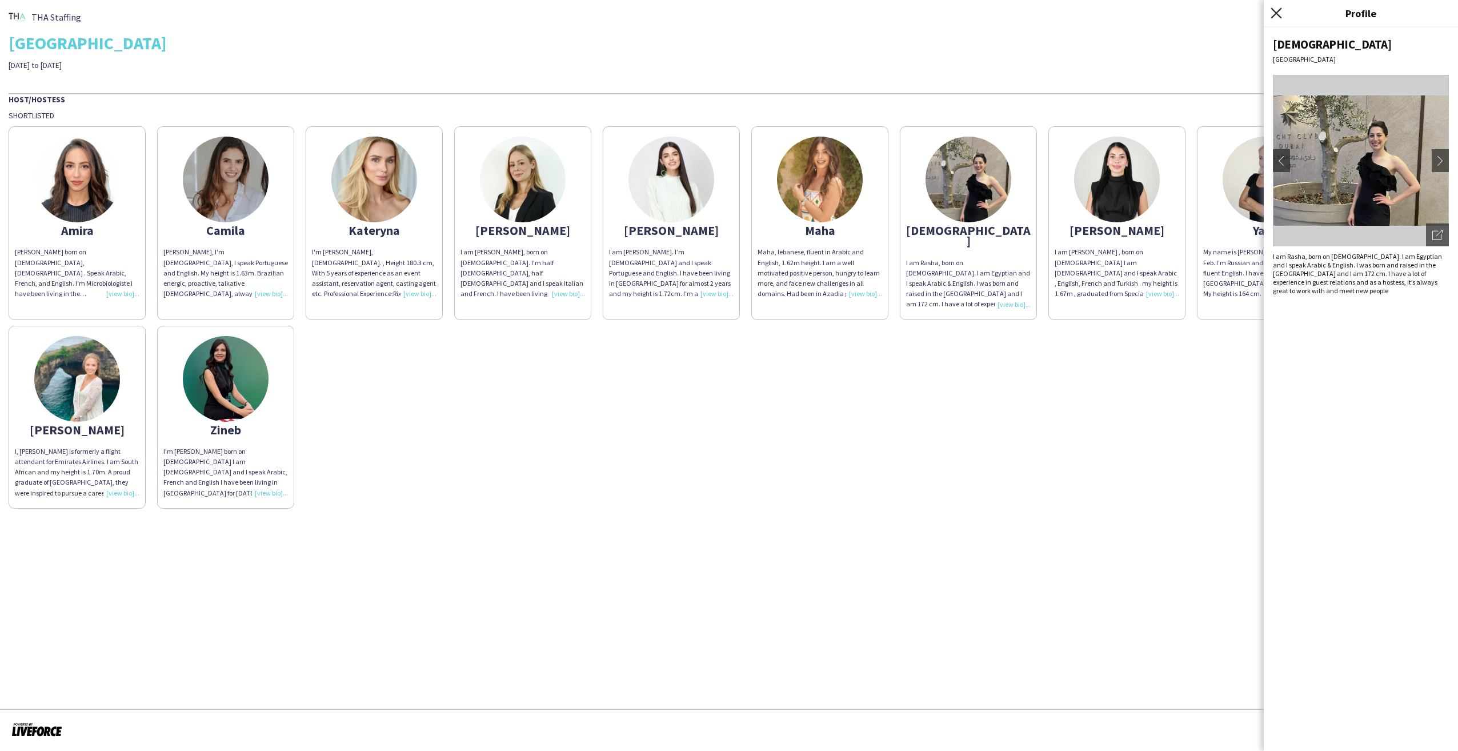
click at [1277, 17] on icon "Close pop-in" at bounding box center [1276, 12] width 11 height 11
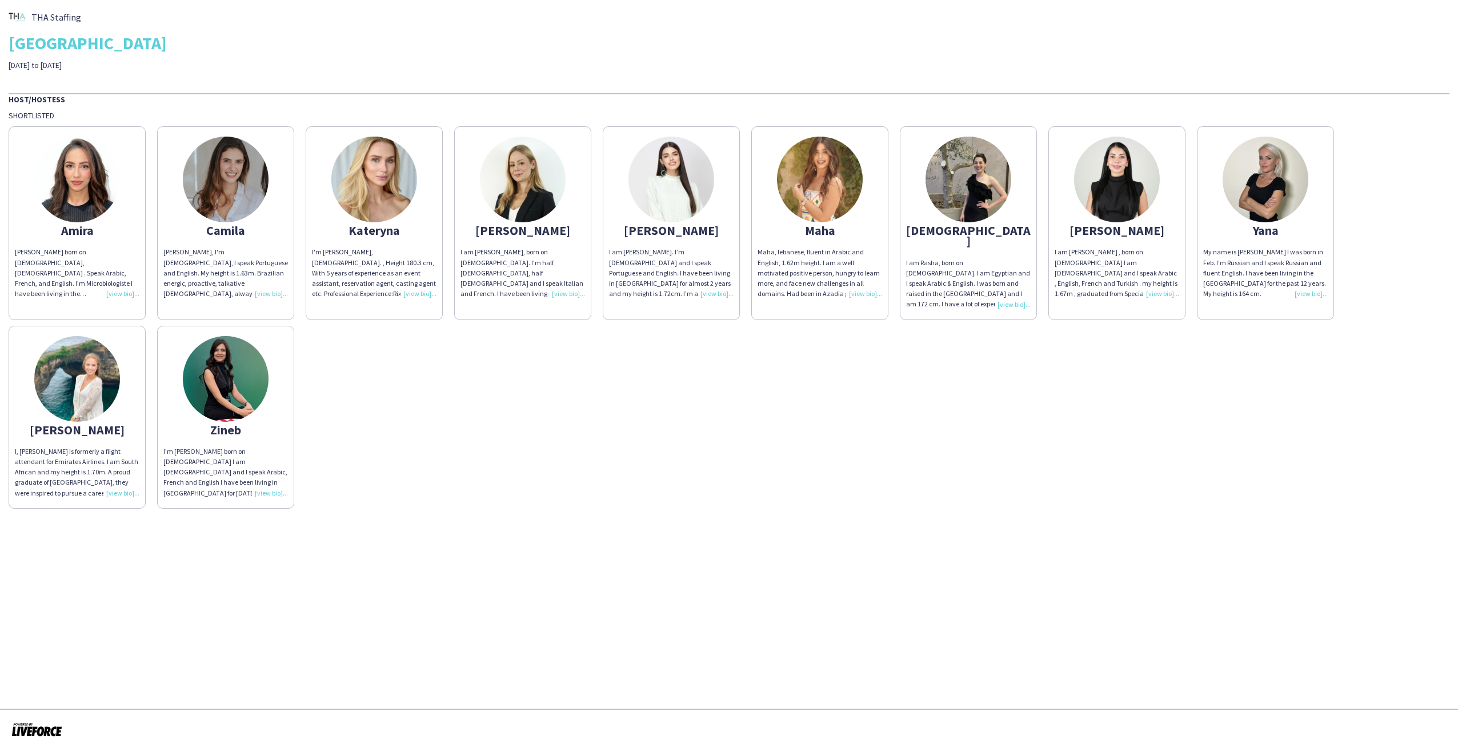
click at [1115, 217] on img at bounding box center [1117, 180] width 86 height 86
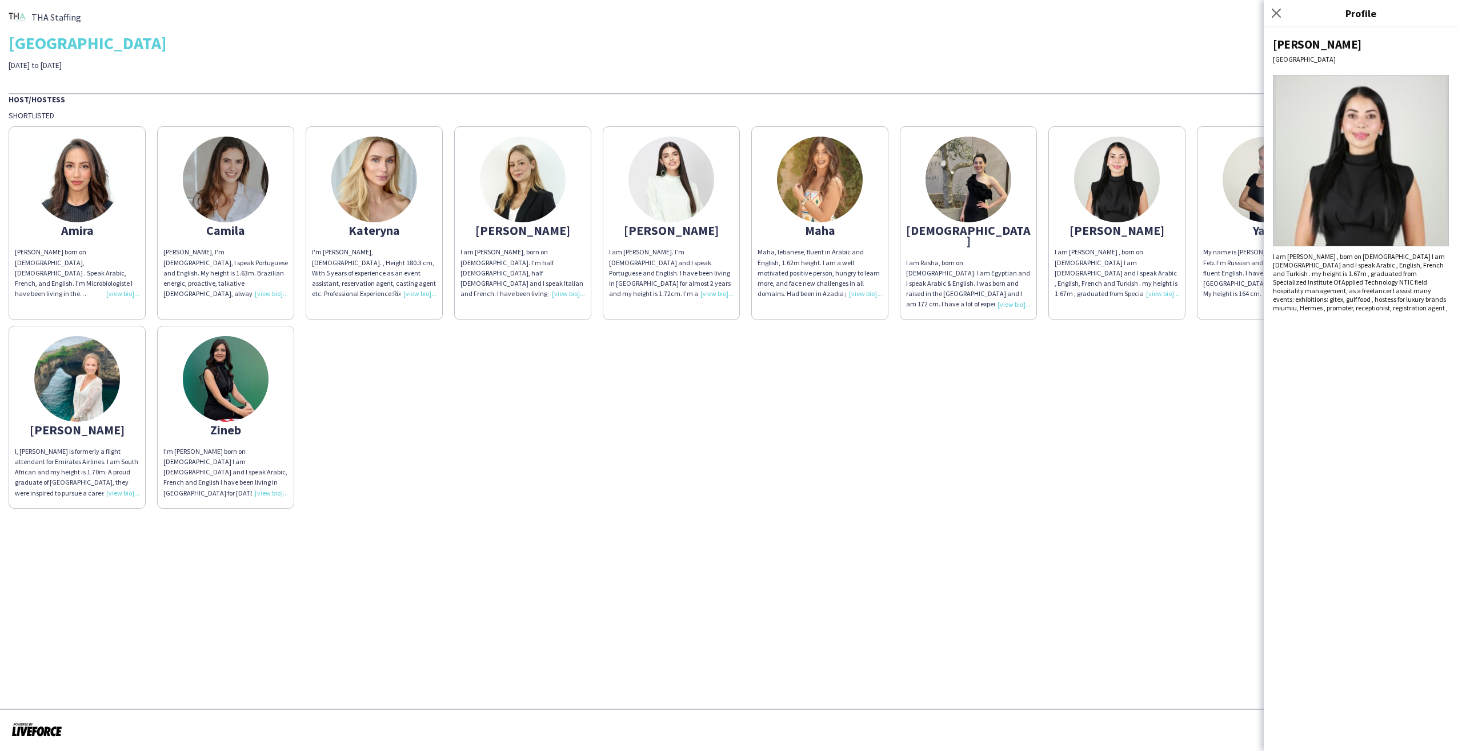
drag, startPoint x: 1276, startPoint y: 10, endPoint x: 1269, endPoint y: 27, distance: 17.9
click at [1276, 10] on icon "Close pop-in" at bounding box center [1276, 13] width 9 height 9
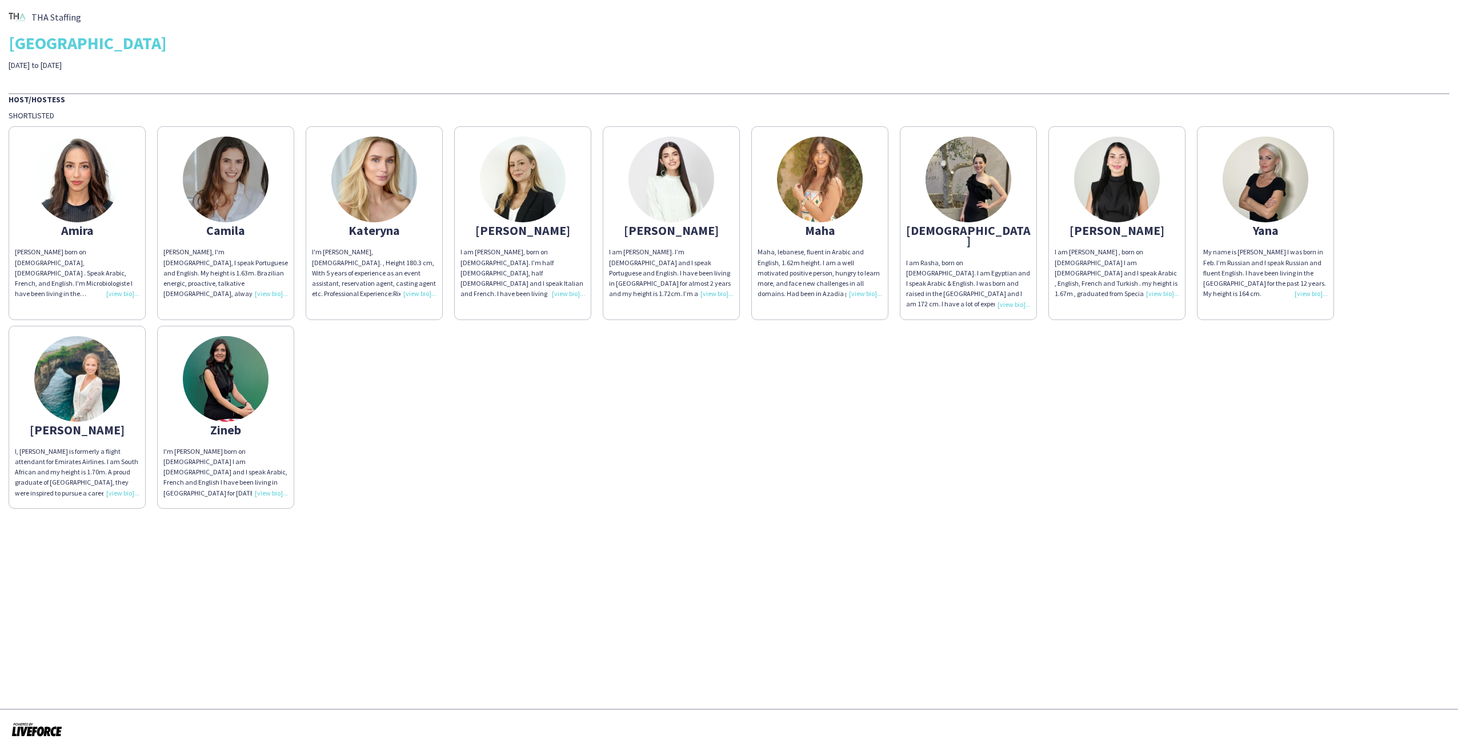
click at [374, 198] on img at bounding box center [374, 180] width 86 height 86
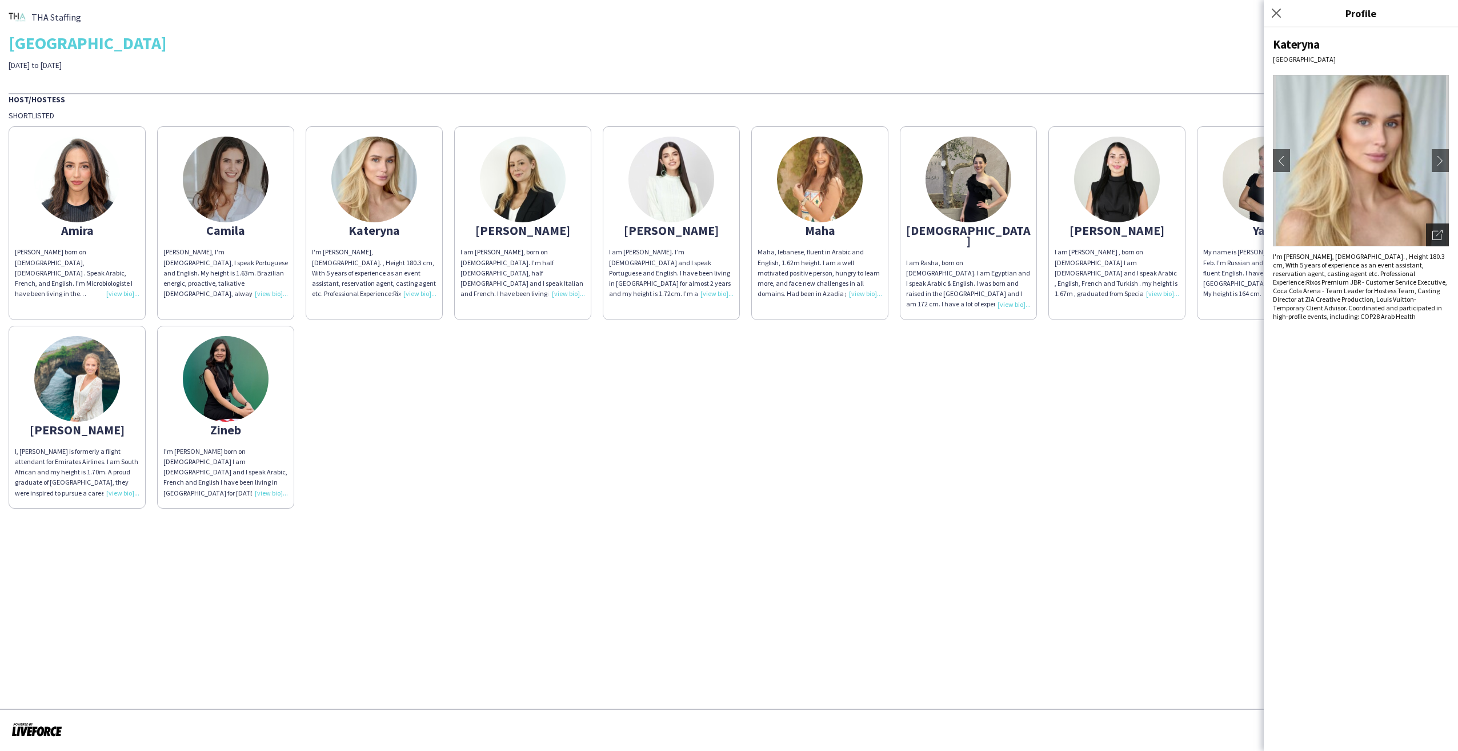
click at [1433, 233] on icon at bounding box center [1437, 235] width 9 height 9
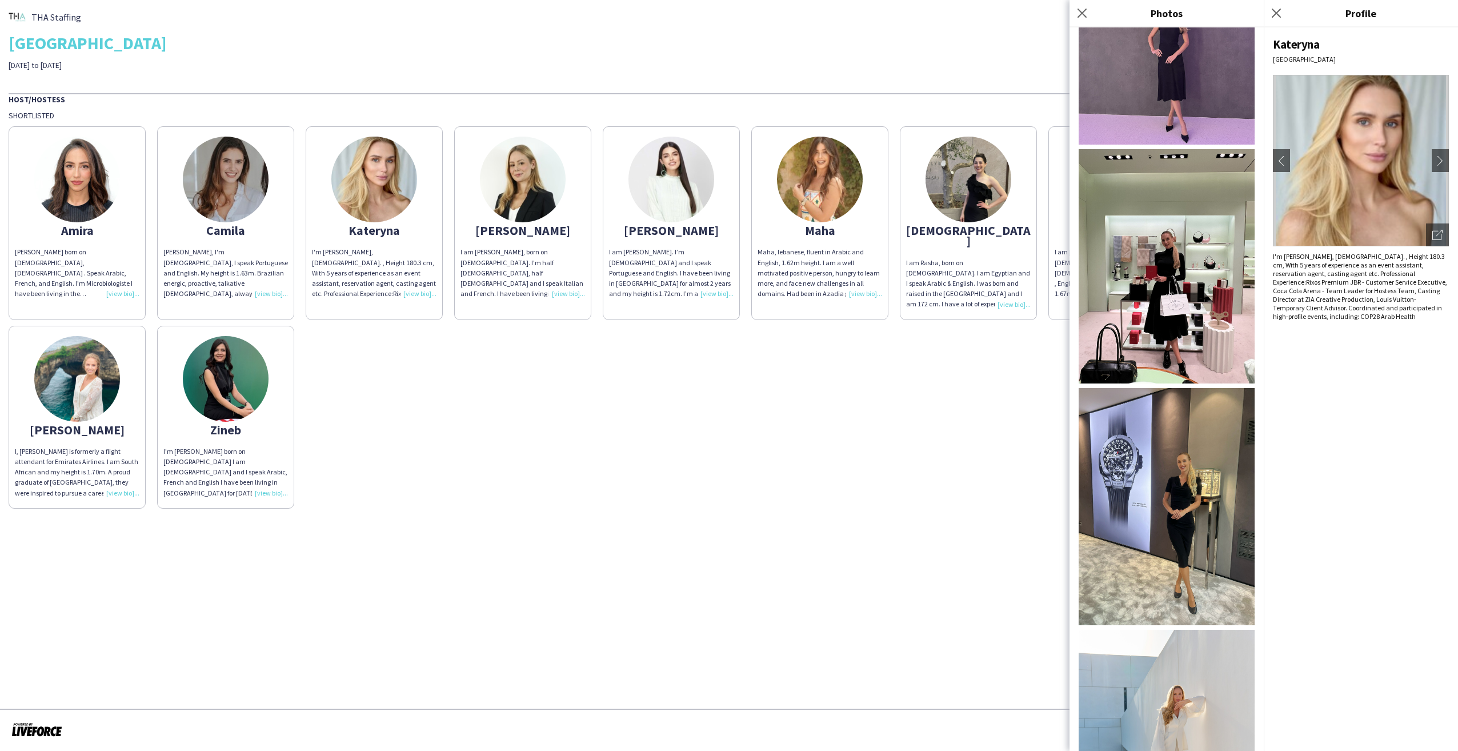
scroll to position [1230, 0]
drag, startPoint x: 938, startPoint y: 647, endPoint x: 1082, endPoint y: 349, distance: 330.5
click at [938, 647] on app-share-pages "THA Staffing [GEOGRAPHIC_DATA] Team Building [DATE] to [DATE] Host/Hostess Shor…" at bounding box center [729, 375] width 1458 height 751
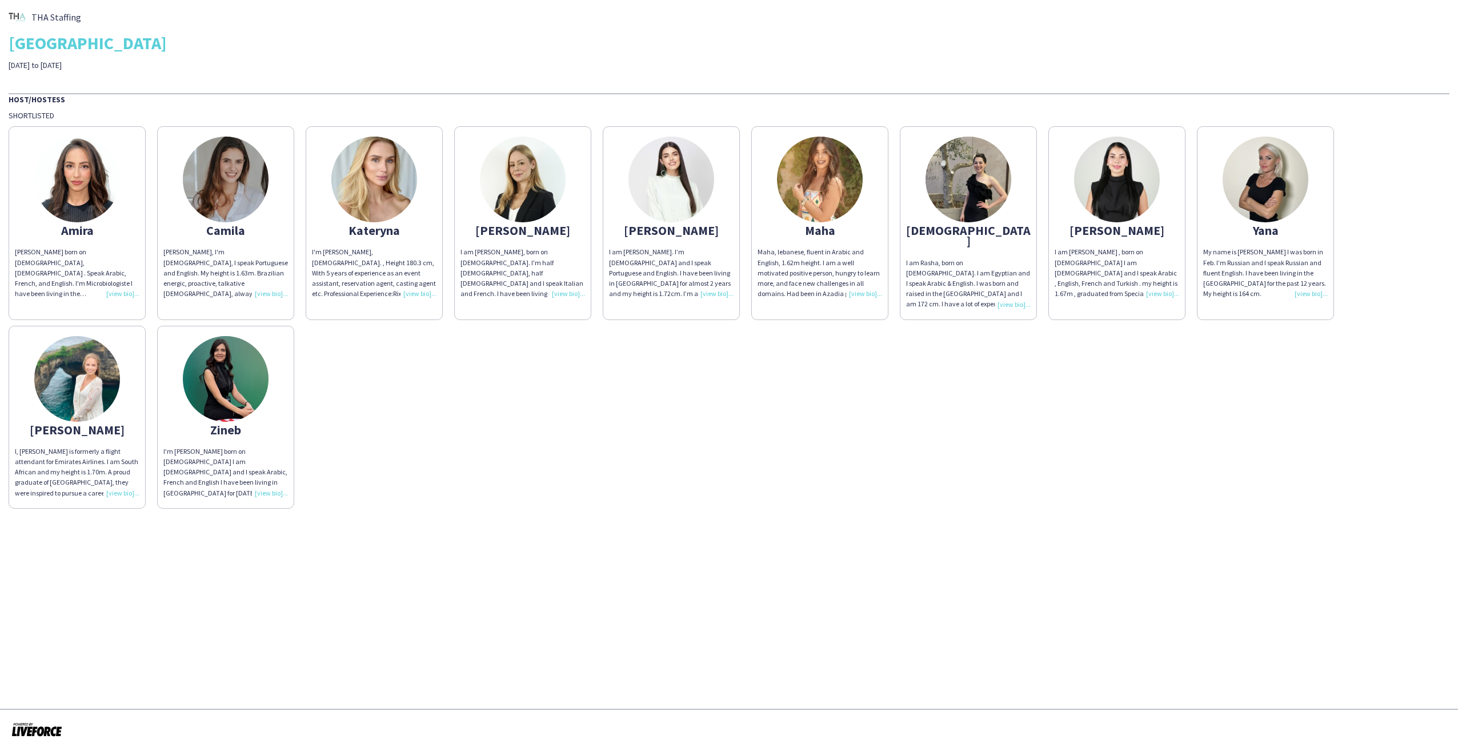
click at [87, 225] on div "Amira" at bounding box center [77, 230] width 125 height 10
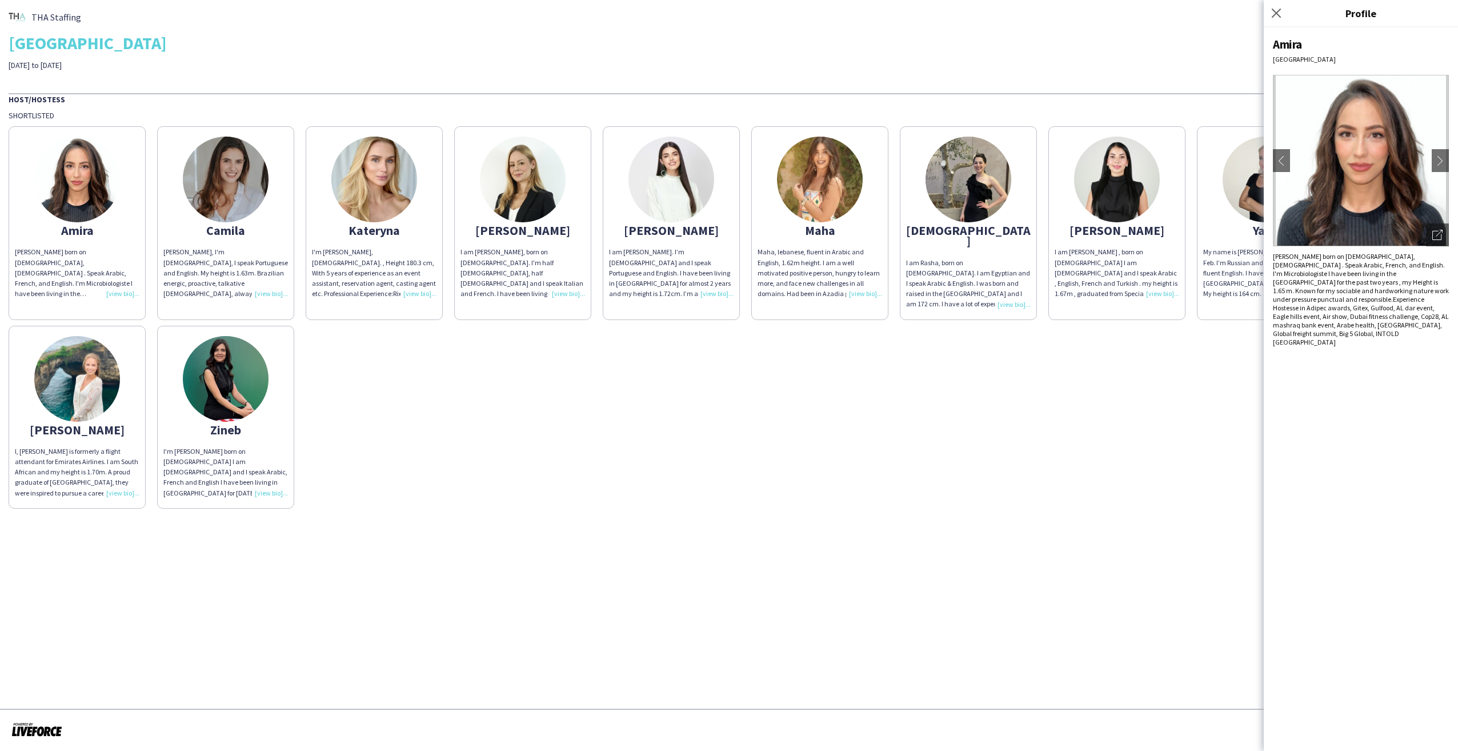
click at [1228, 402] on div "[PERSON_NAME] [PERSON_NAME] born on [DEMOGRAPHIC_DATA], [DEMOGRAPHIC_DATA] . Sp…" at bounding box center [729, 315] width 1441 height 388
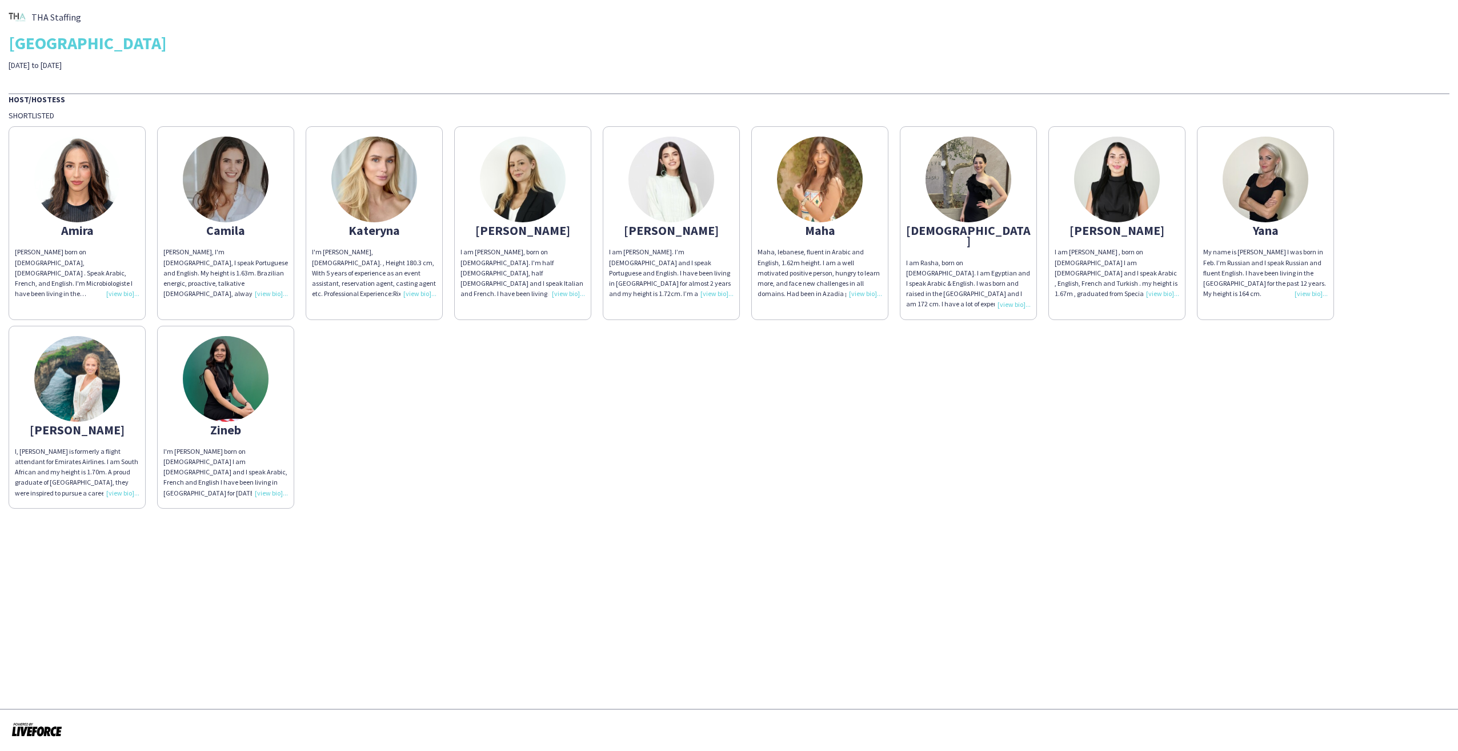
drag, startPoint x: 974, startPoint y: 443, endPoint x: 951, endPoint y: 440, distance: 23.0
click at [974, 443] on div "[PERSON_NAME] [PERSON_NAME] born on [DEMOGRAPHIC_DATA], [DEMOGRAPHIC_DATA] . Sp…" at bounding box center [729, 315] width 1441 height 388
click at [551, 225] on app-share-pages-crew-card "[PERSON_NAME] am [PERSON_NAME], born on [DEMOGRAPHIC_DATA]. I'm half [DEMOGRAPH…" at bounding box center [522, 222] width 137 height 193
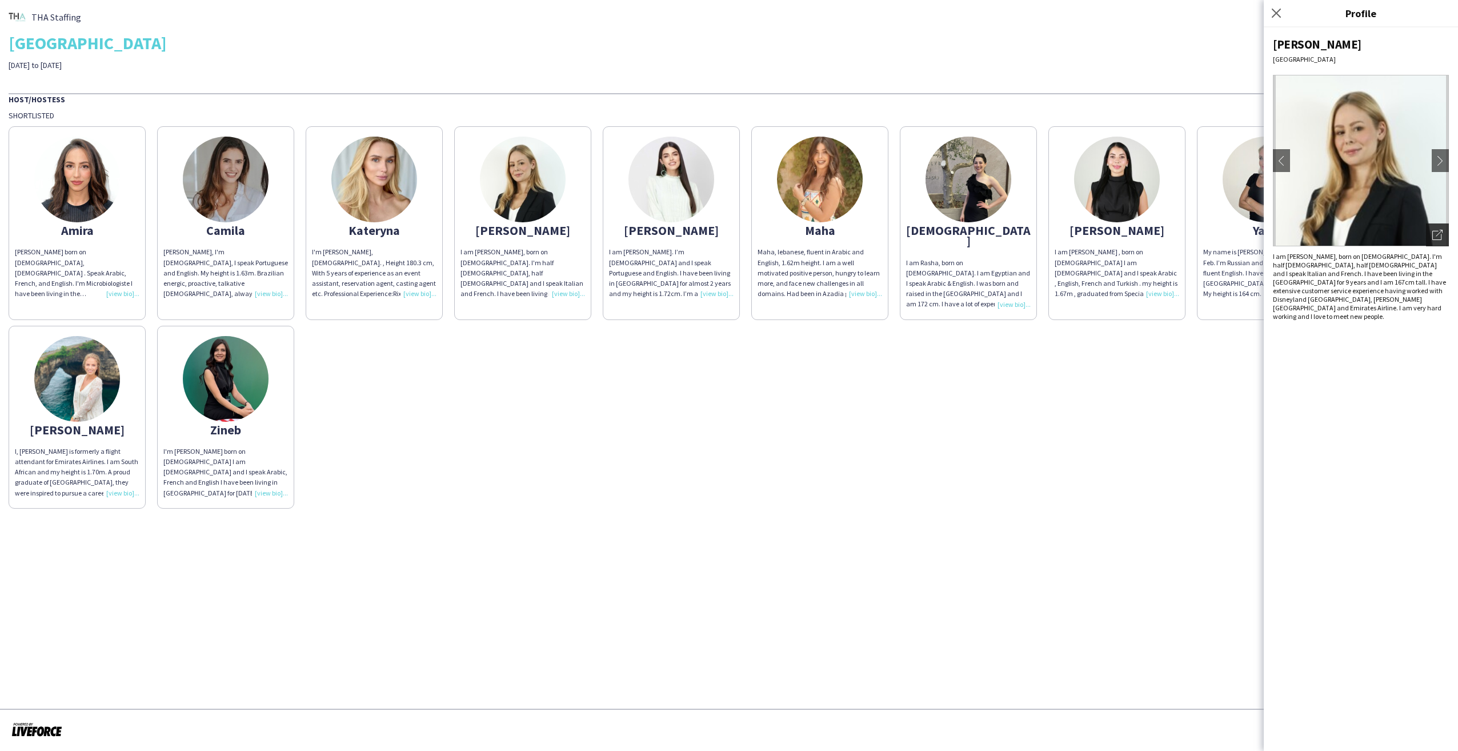
click at [1439, 232] on icon "Open photos pop-in" at bounding box center [1438, 235] width 10 height 10
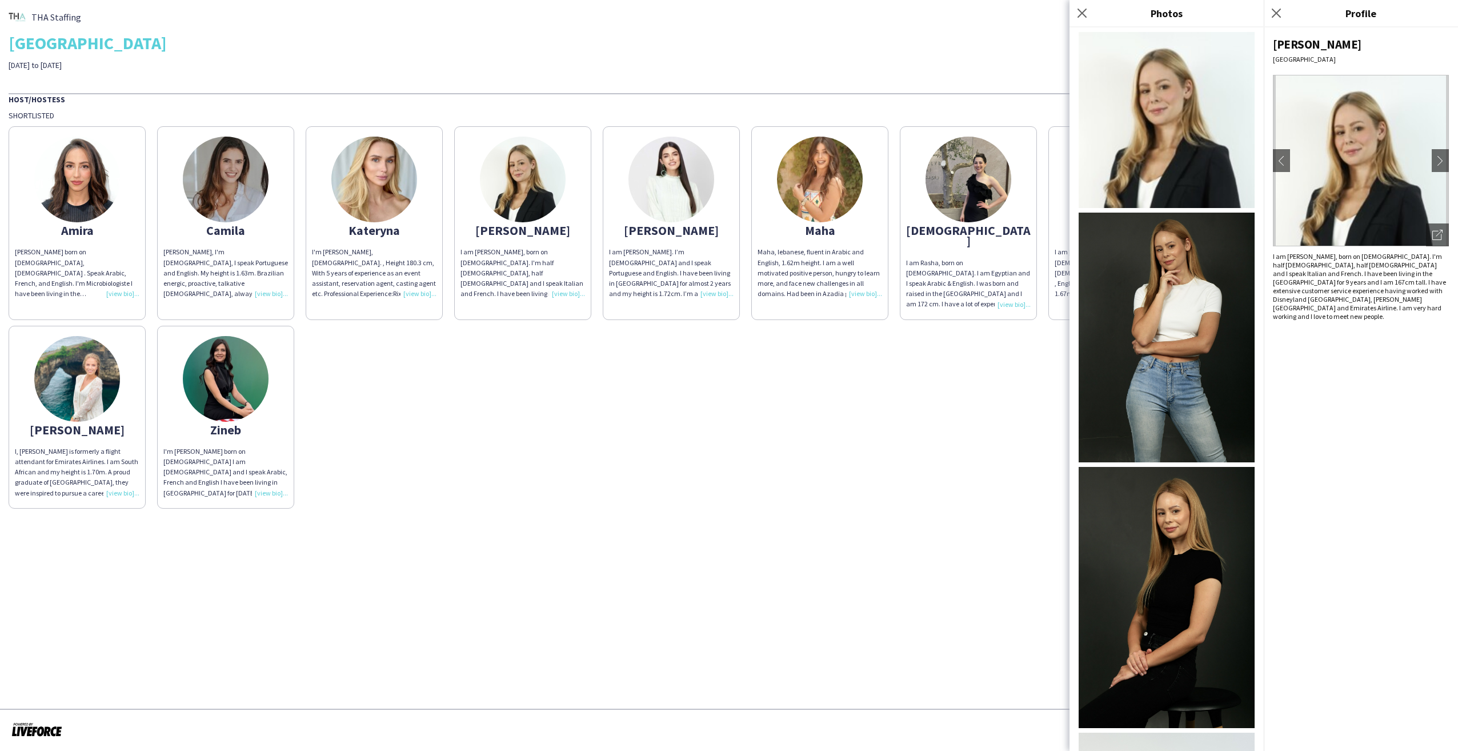
click at [1167, 307] on img at bounding box center [1167, 338] width 176 height 250
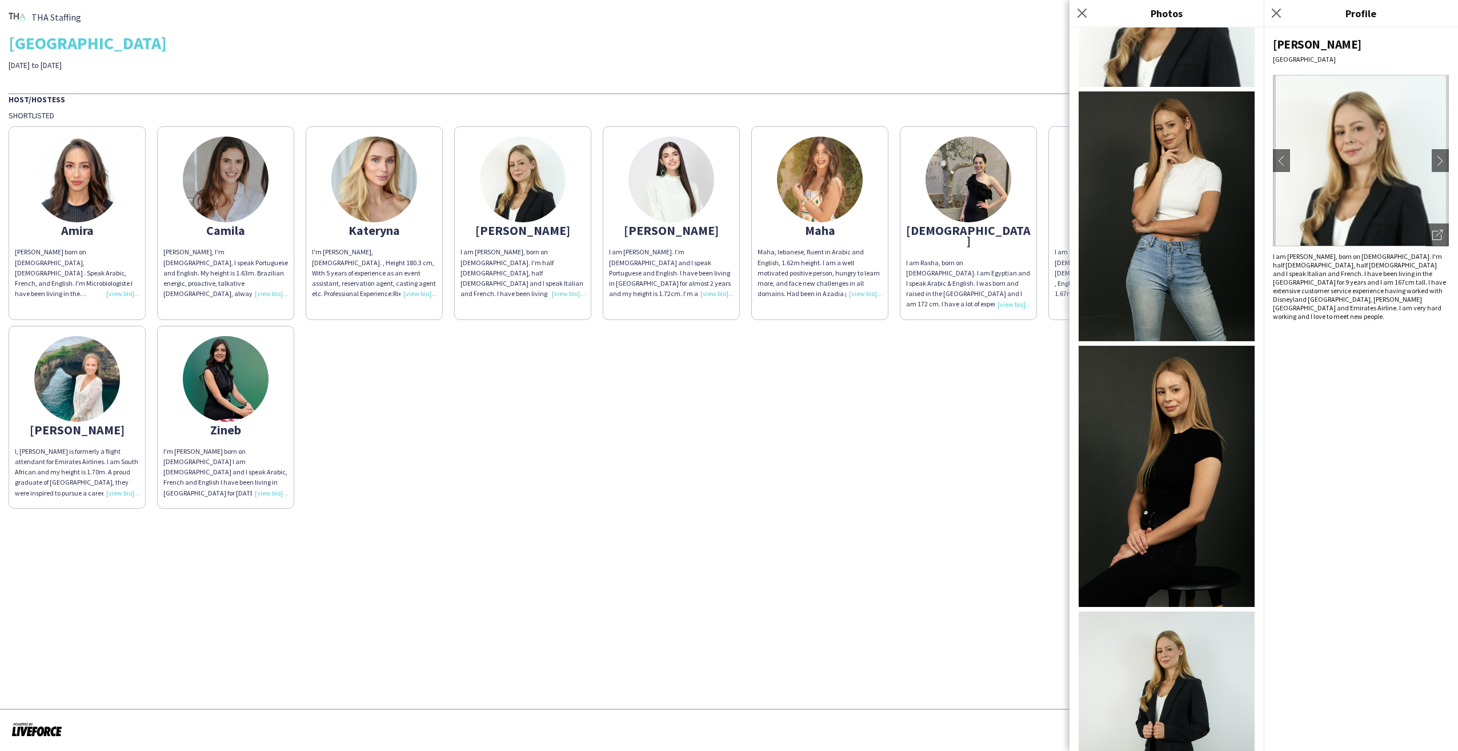
scroll to position [209, 0]
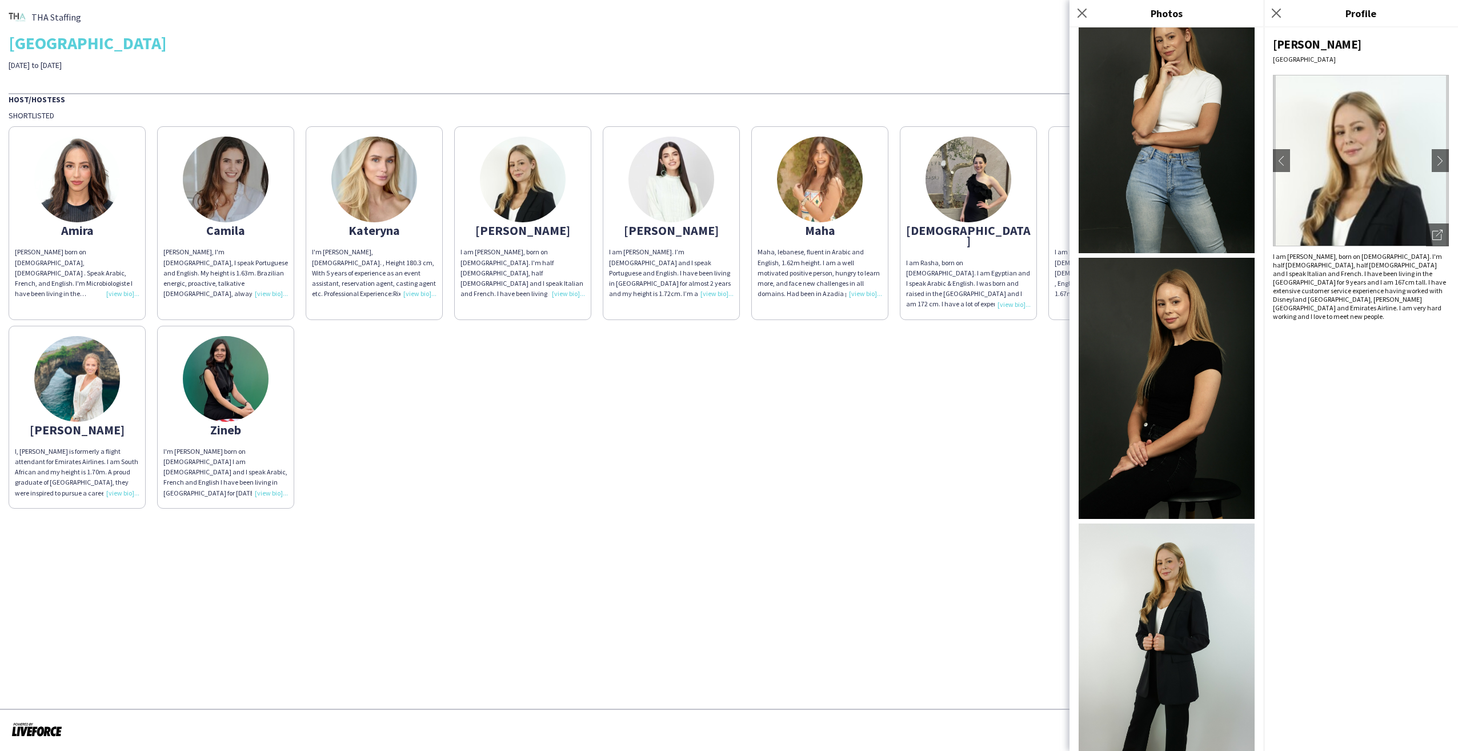
click at [1175, 359] on img at bounding box center [1167, 388] width 176 height 261
click at [523, 425] on div "[PERSON_NAME] [PERSON_NAME] born on [DEMOGRAPHIC_DATA], [DEMOGRAPHIC_DATA] . Sp…" at bounding box center [729, 315] width 1441 height 388
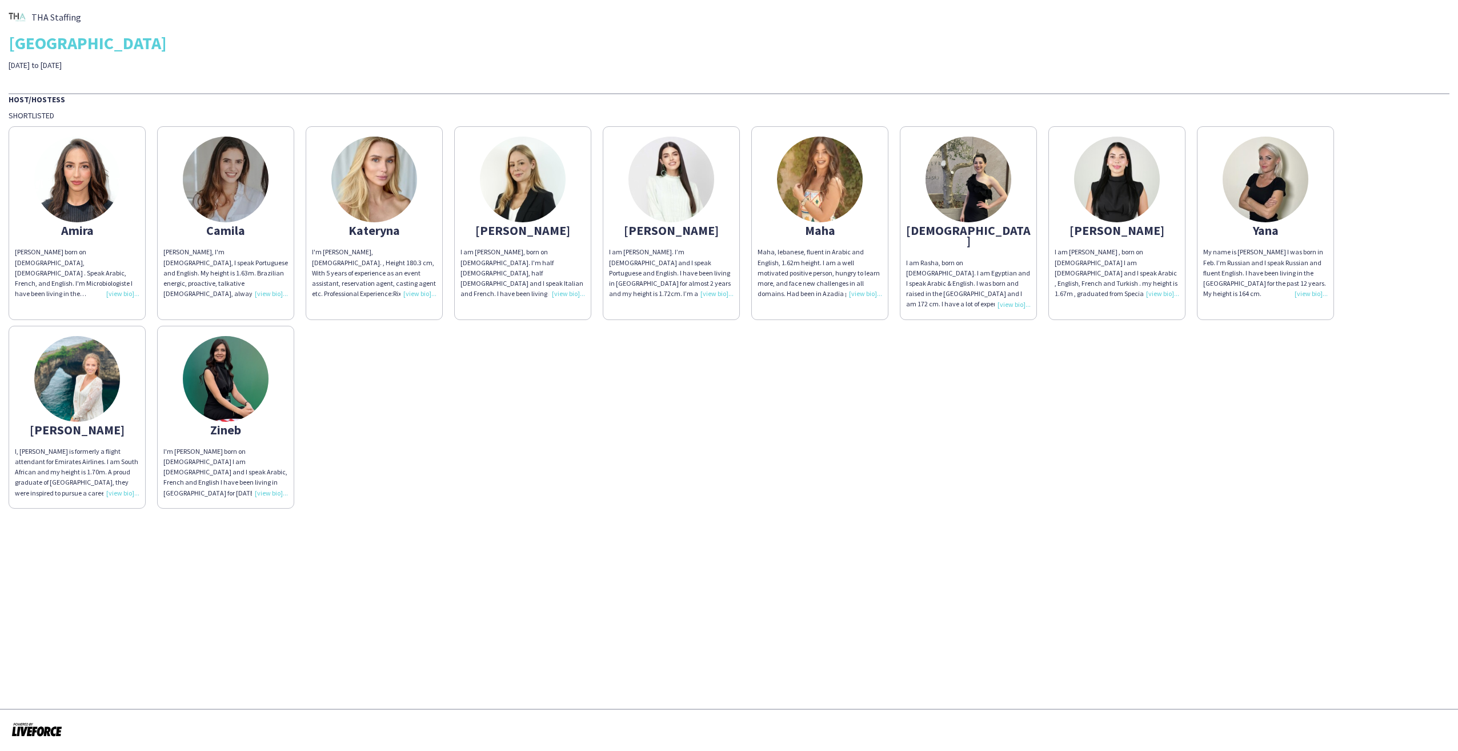
click at [624, 435] on div "[PERSON_NAME] [PERSON_NAME] born on [DEMOGRAPHIC_DATA], [DEMOGRAPHIC_DATA] . Sp…" at bounding box center [729, 315] width 1441 height 388
click at [1097, 449] on div "[PERSON_NAME] [PERSON_NAME] born on [DEMOGRAPHIC_DATA], [DEMOGRAPHIC_DATA] . Sp…" at bounding box center [729, 315] width 1441 height 388
